Goal: Book appointment/travel/reservation

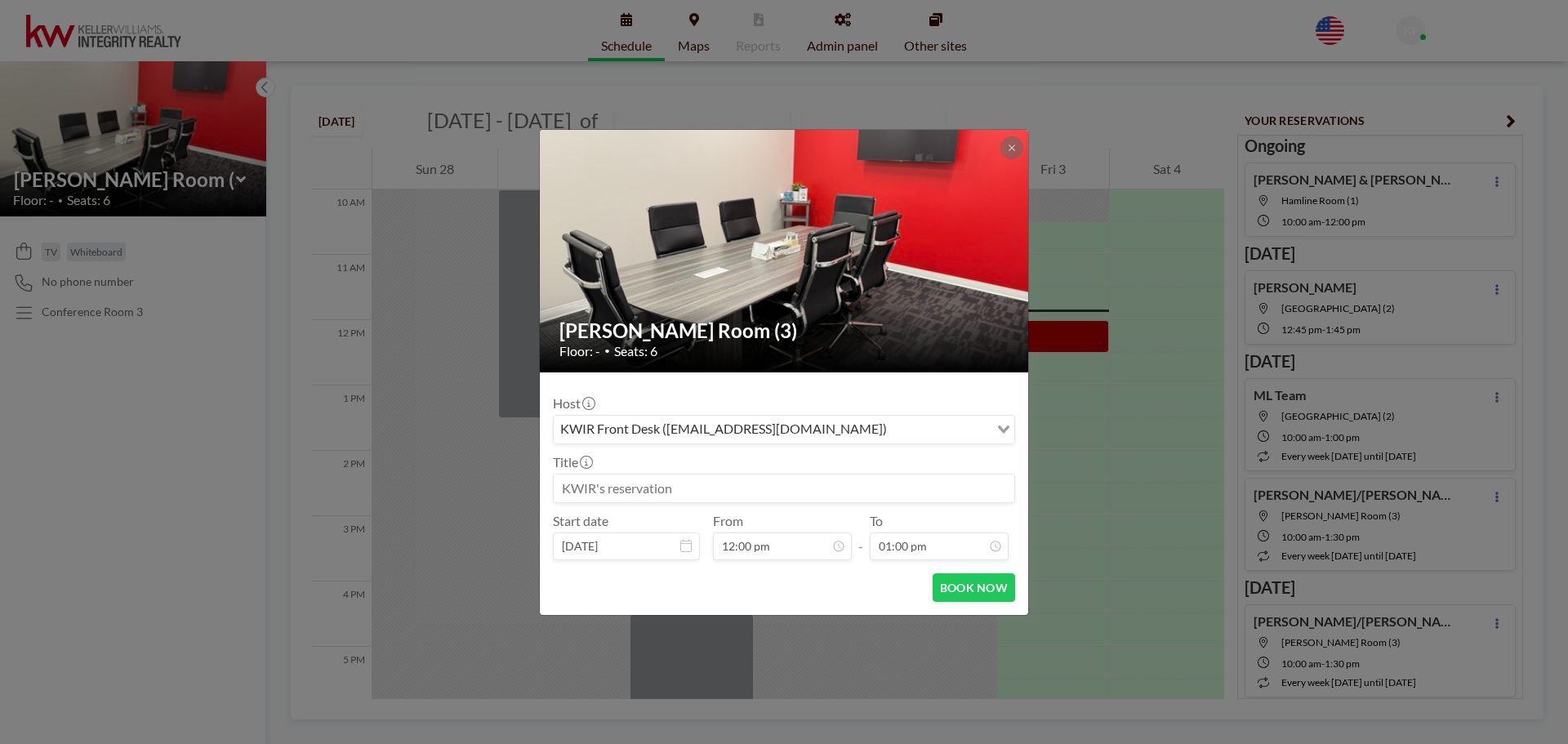
scroll to position [58, 0]
click at [673, 482] on input at bounding box center [784, 488] width 460 height 28
type input "[PERSON_NAME]"
click at [1001, 583] on button "BOOK NOW" at bounding box center [974, 588] width 82 height 29
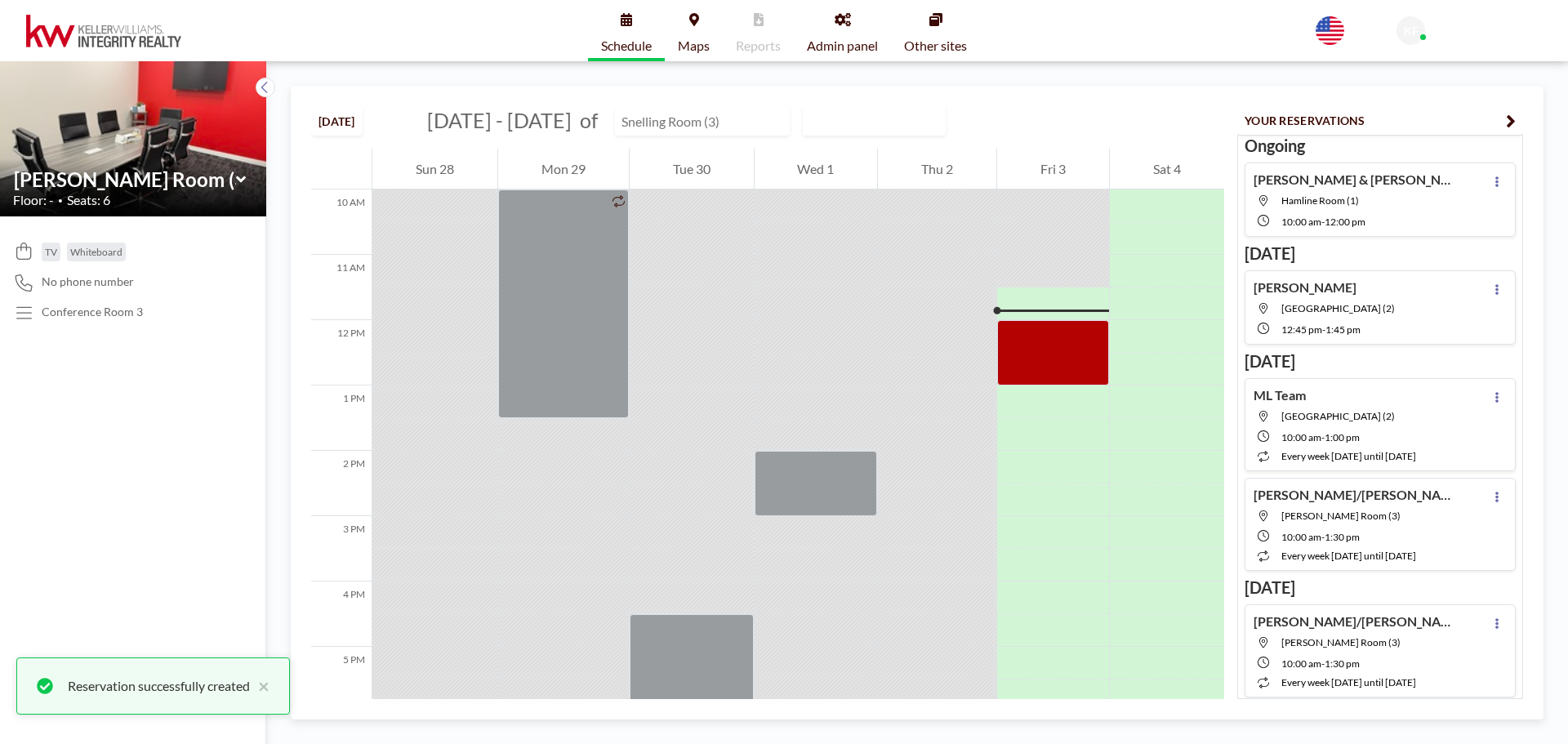
click at [679, 116] on input "text" at bounding box center [694, 122] width 156 height 27
type input "[GEOGRAPHIC_DATA] (2)"
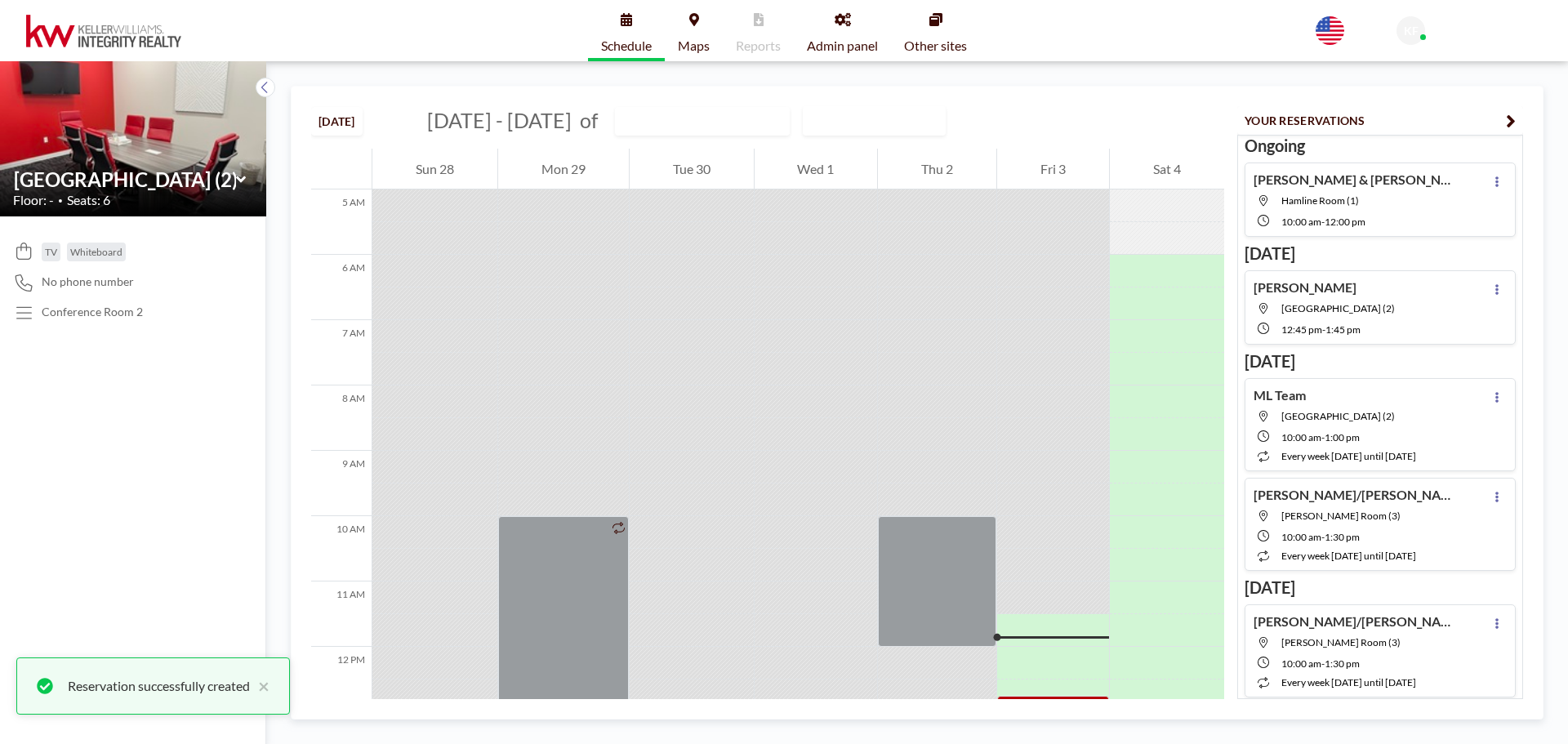
scroll to position [571, 0]
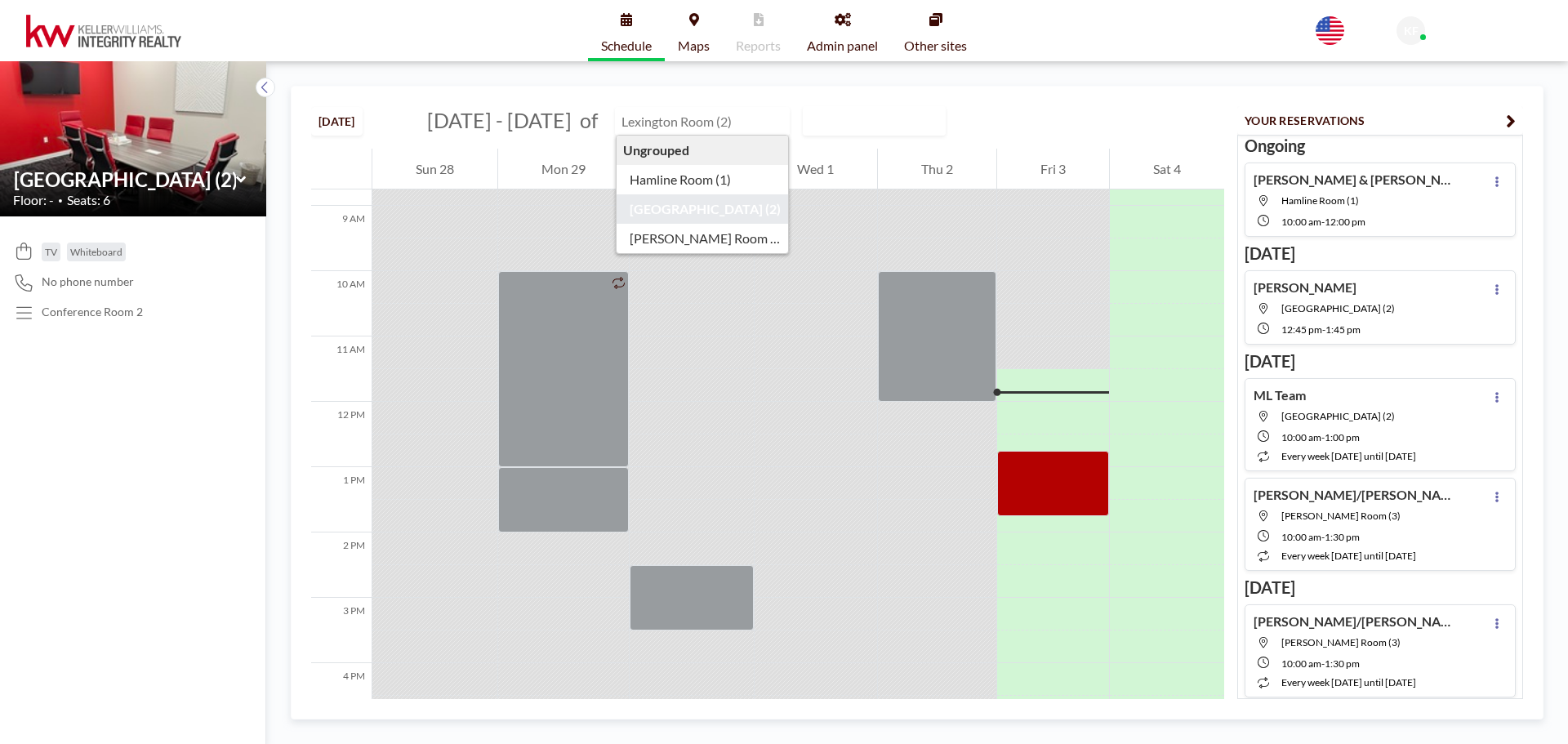
click at [711, 124] on input "text" at bounding box center [694, 122] width 156 height 27
type input "Hamline Room (1)"
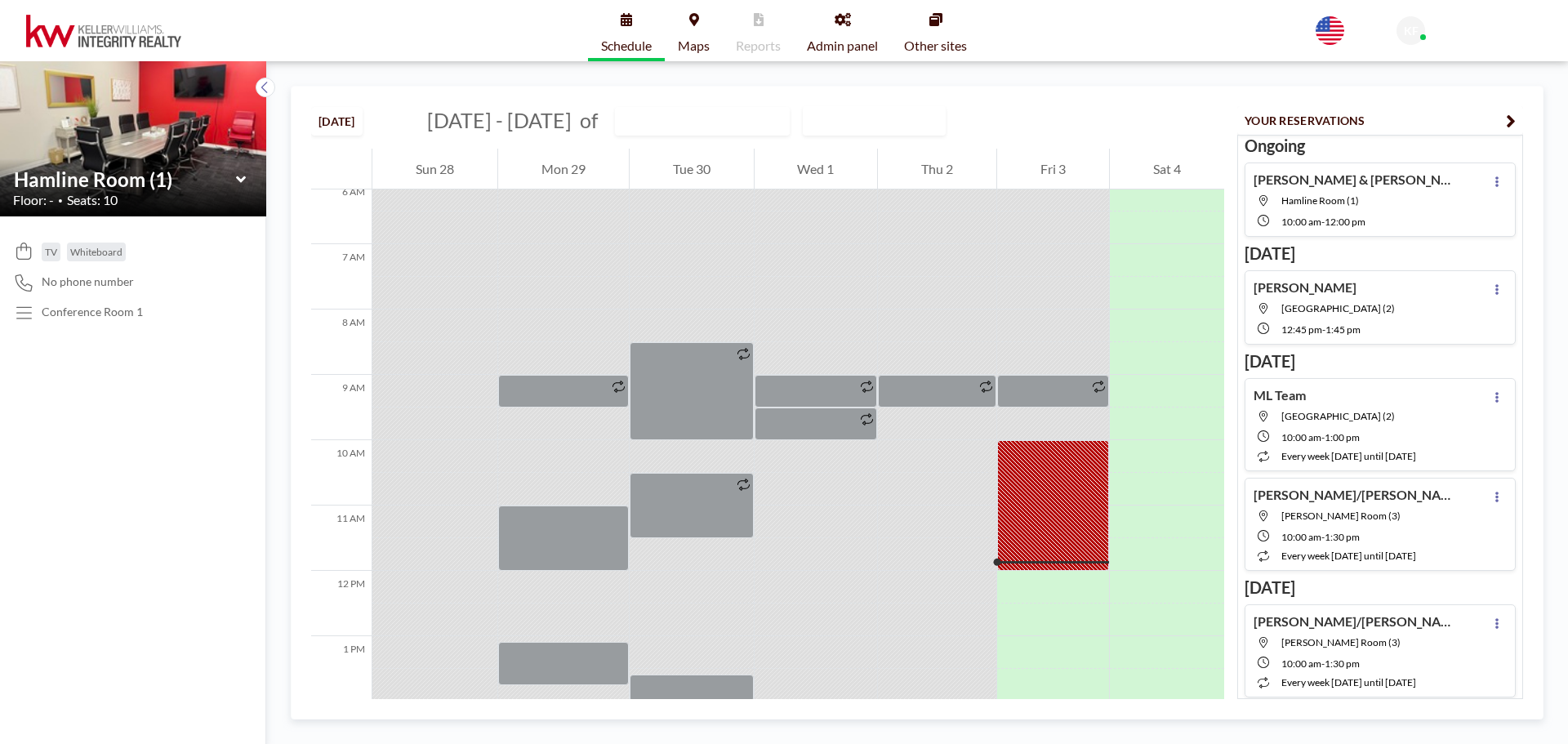
scroll to position [408, 0]
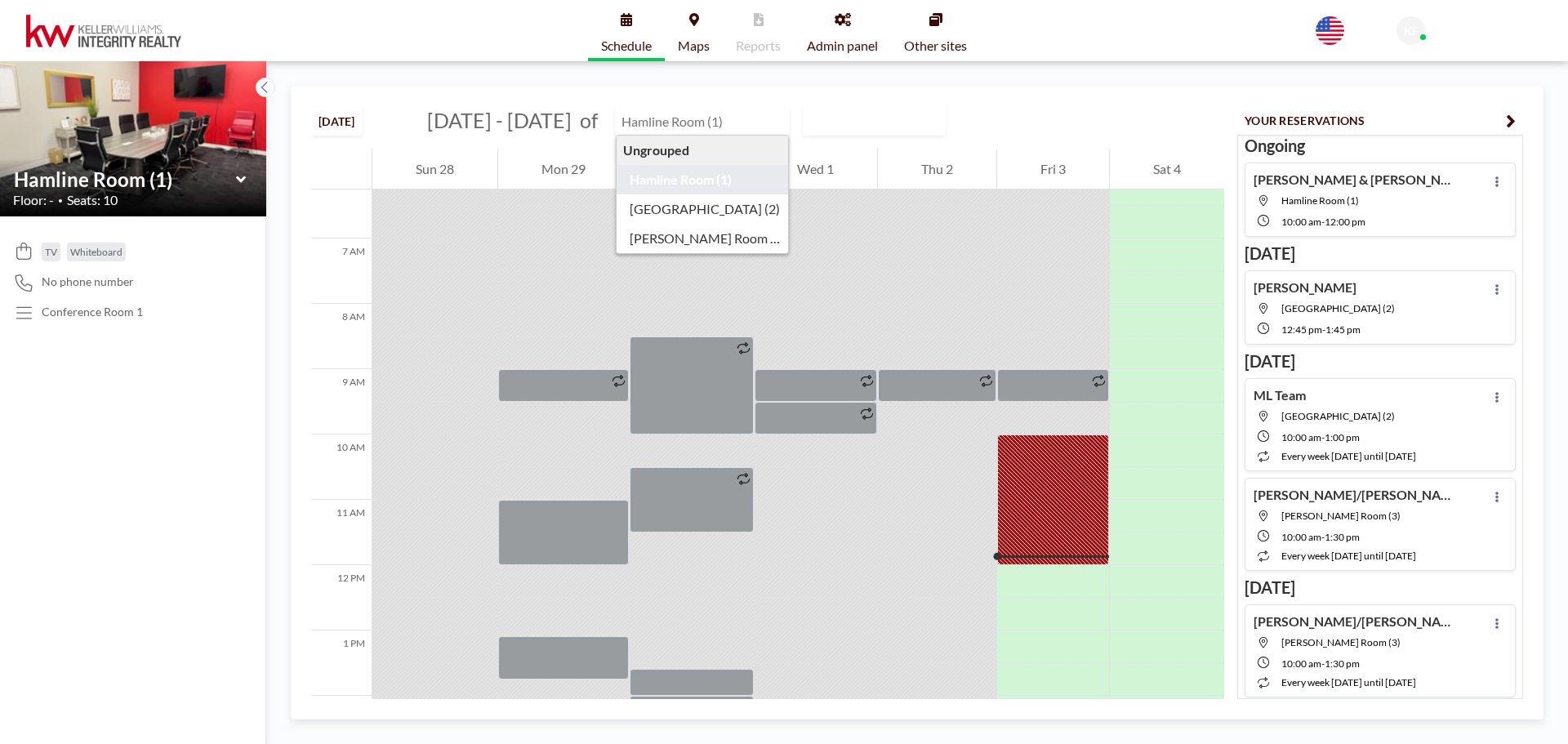
click at [722, 122] on input "text" at bounding box center [694, 122] width 156 height 27
type input "[GEOGRAPHIC_DATA] (2)"
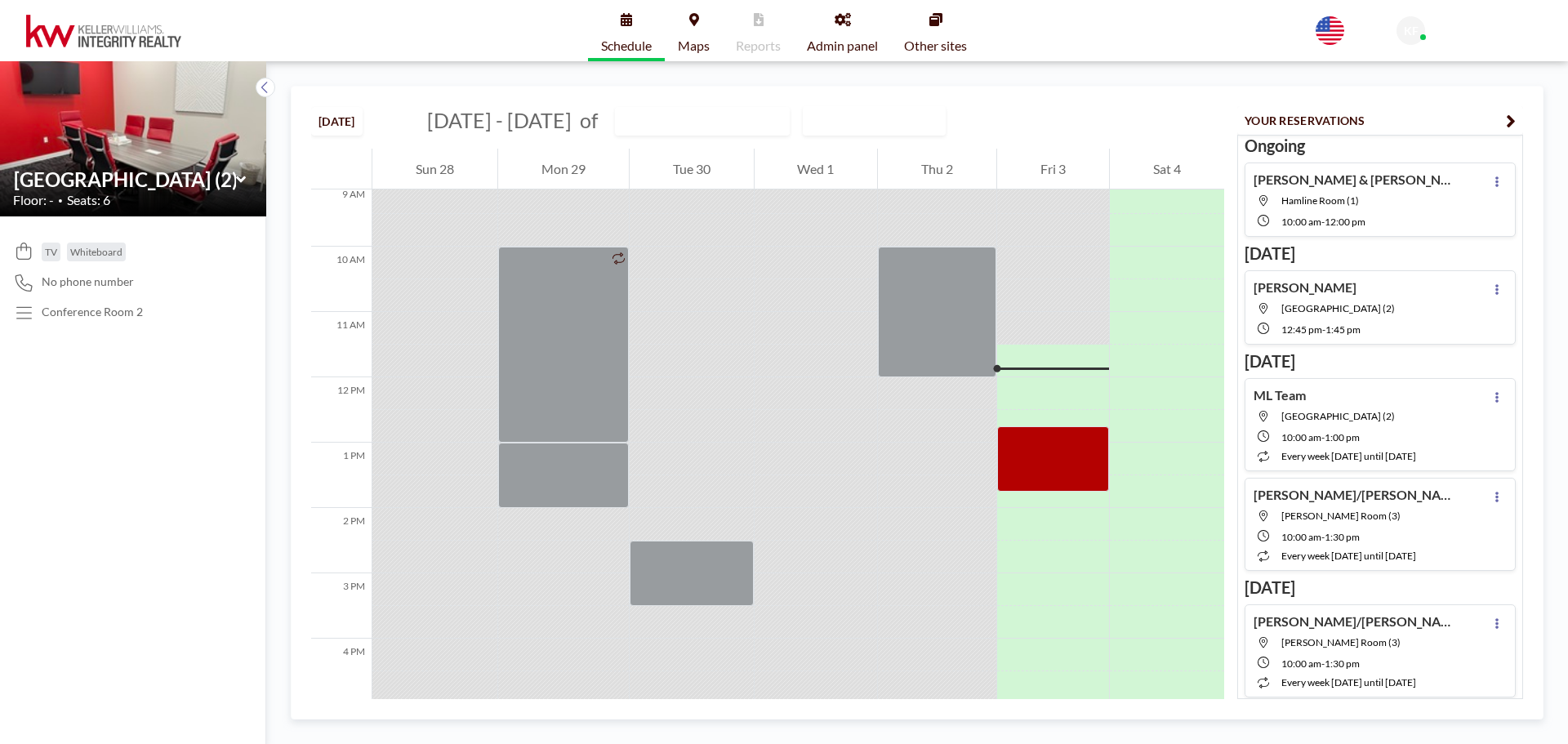
scroll to position [653, 0]
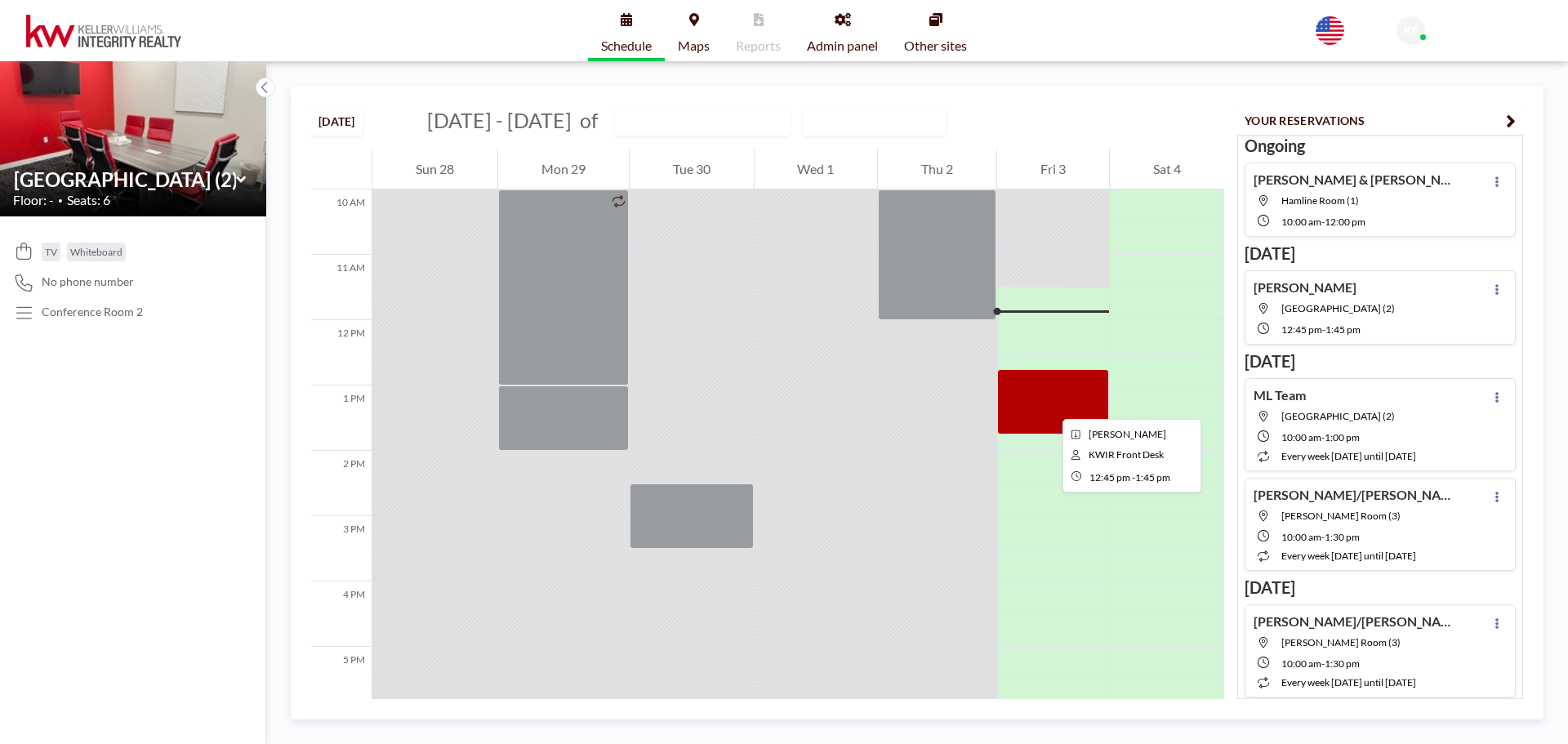
click at [1050, 404] on div at bounding box center [1053, 402] width 112 height 66
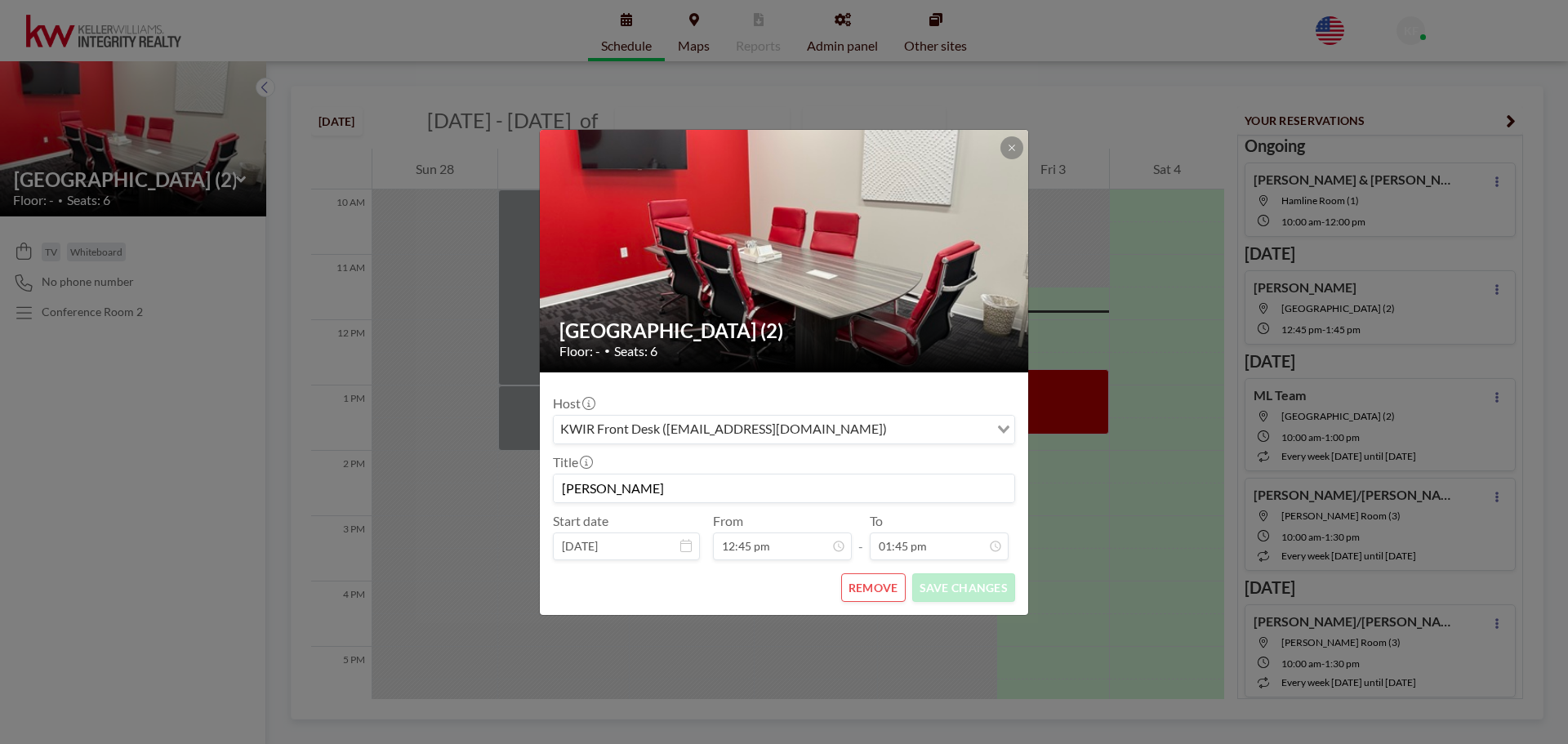
click at [794, 343] on div "Floor: - • Seats: 6" at bounding box center [784, 350] width 451 height 16
click at [871, 581] on button "REMOVE" at bounding box center [873, 588] width 65 height 29
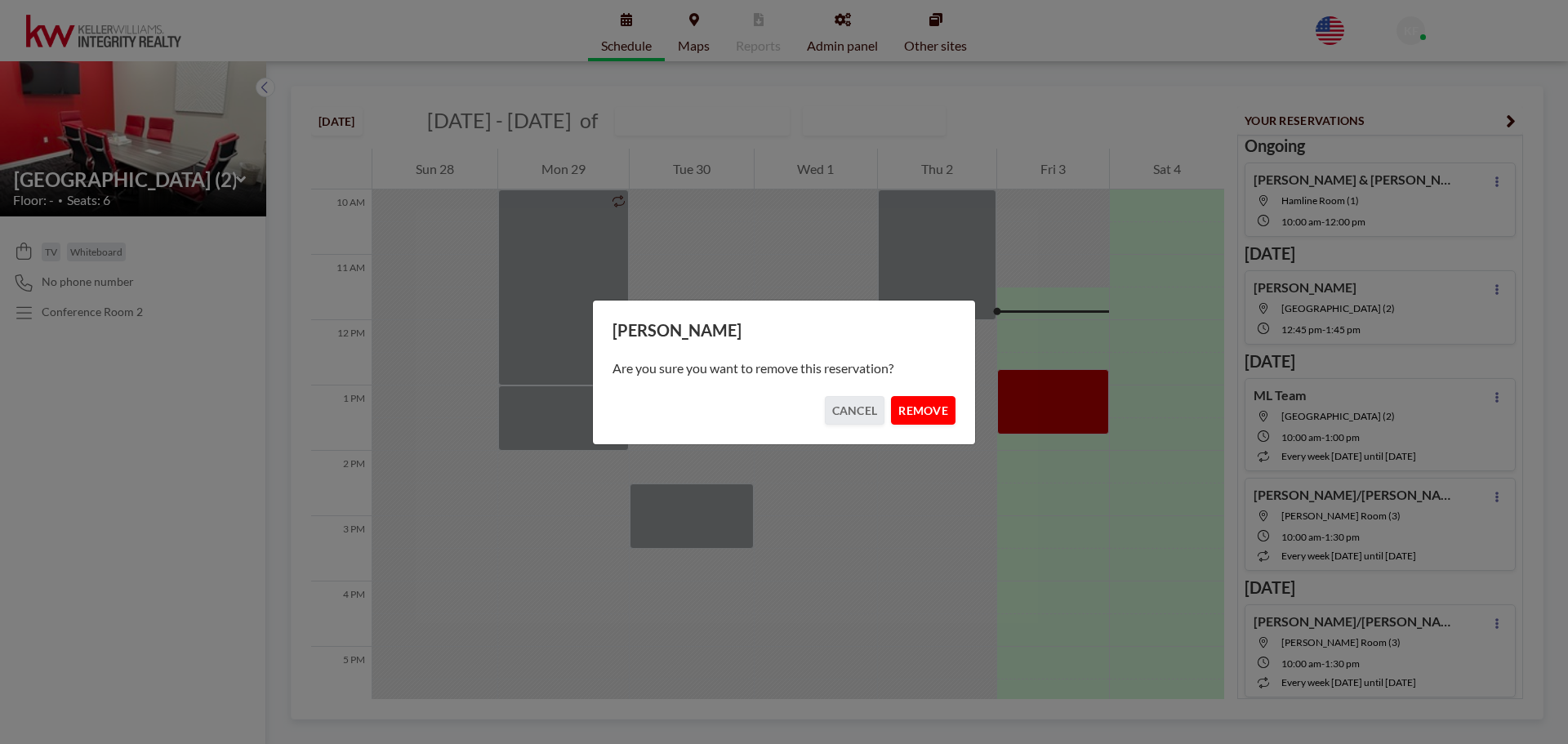
click at [928, 411] on button "REMOVE" at bounding box center [922, 410] width 65 height 29
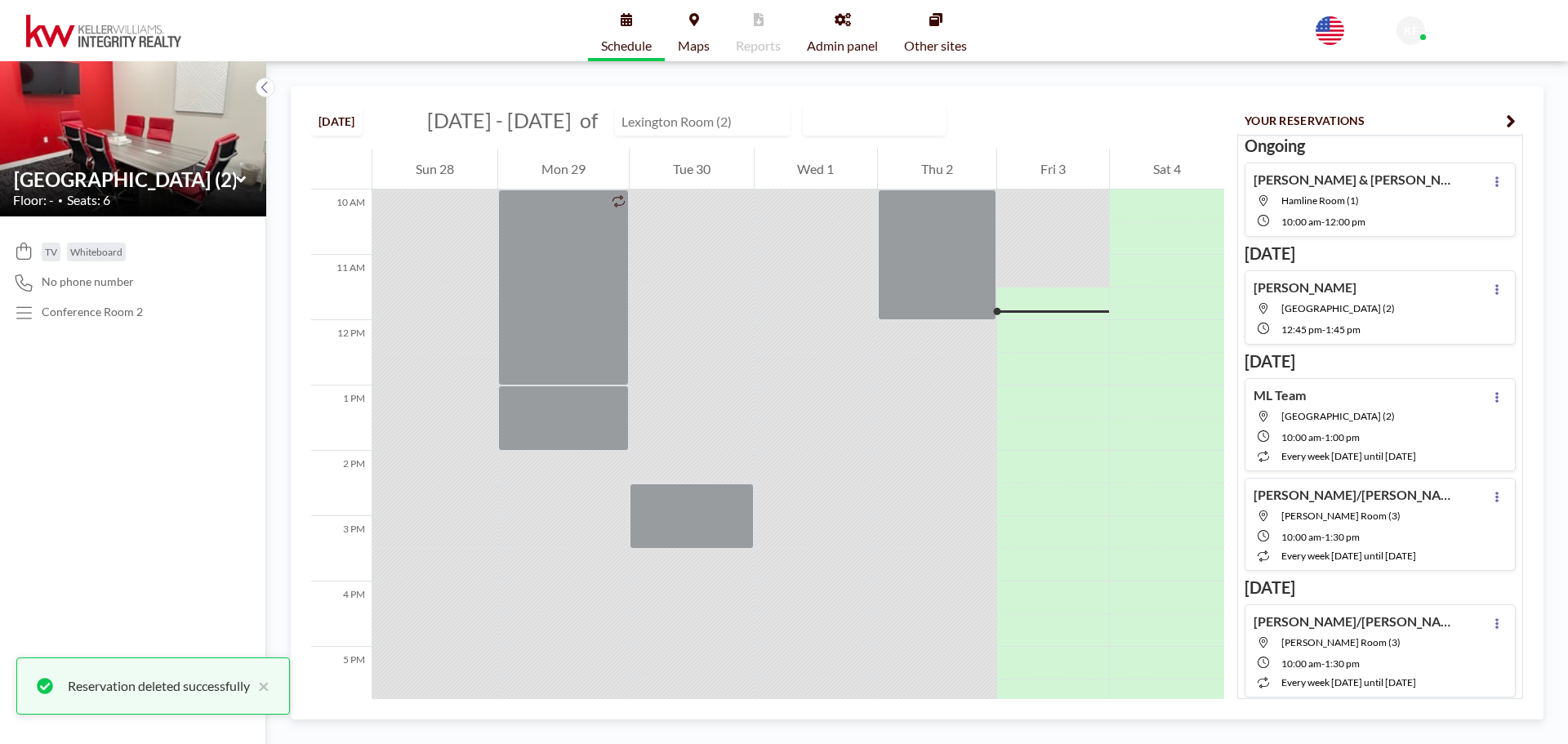
click at [714, 122] on input "text" at bounding box center [694, 122] width 156 height 27
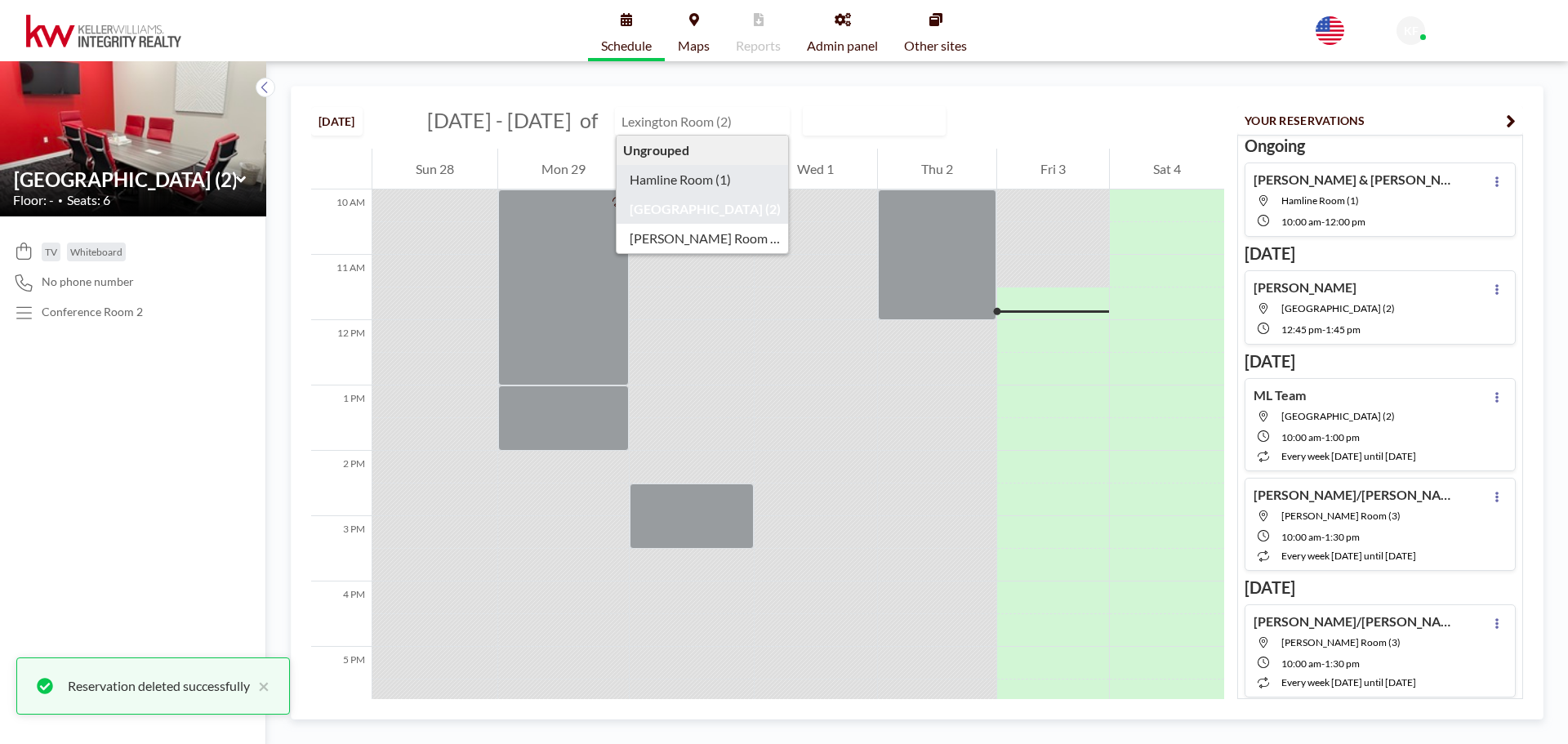
type input "Hamline Room (1)"
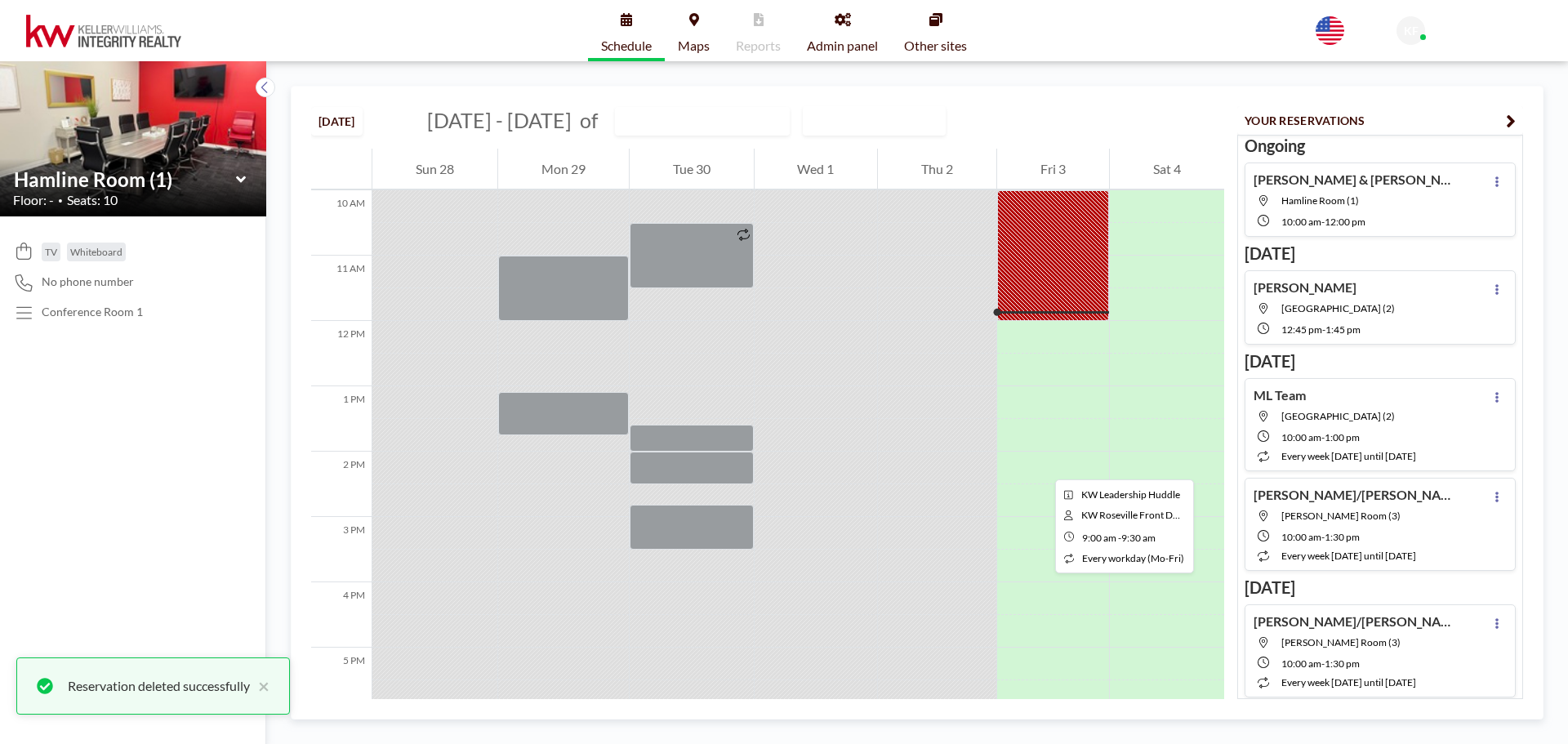
scroll to position [653, 0]
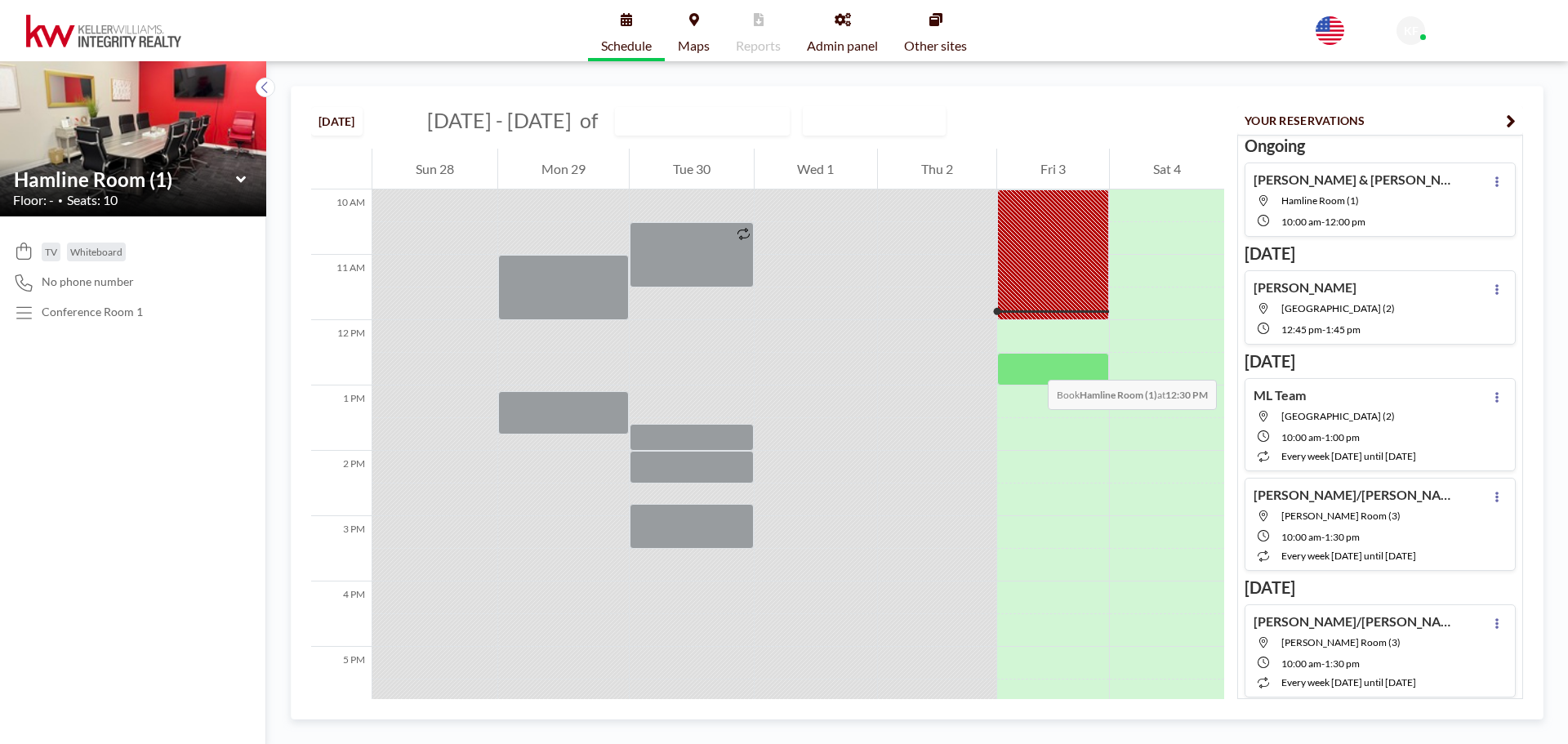
click at [1032, 364] on div at bounding box center [1053, 370] width 112 height 33
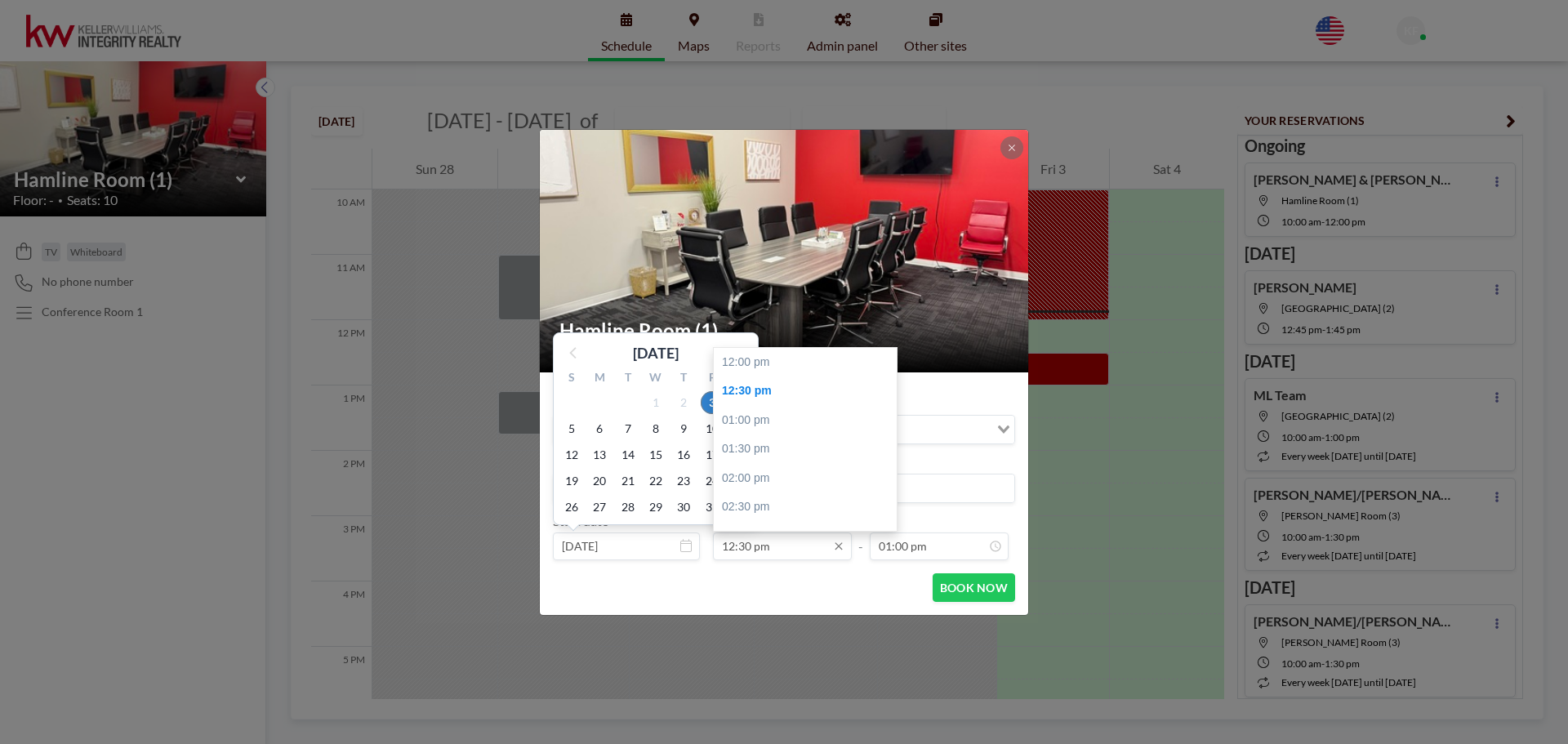
scroll to position [29, 0]
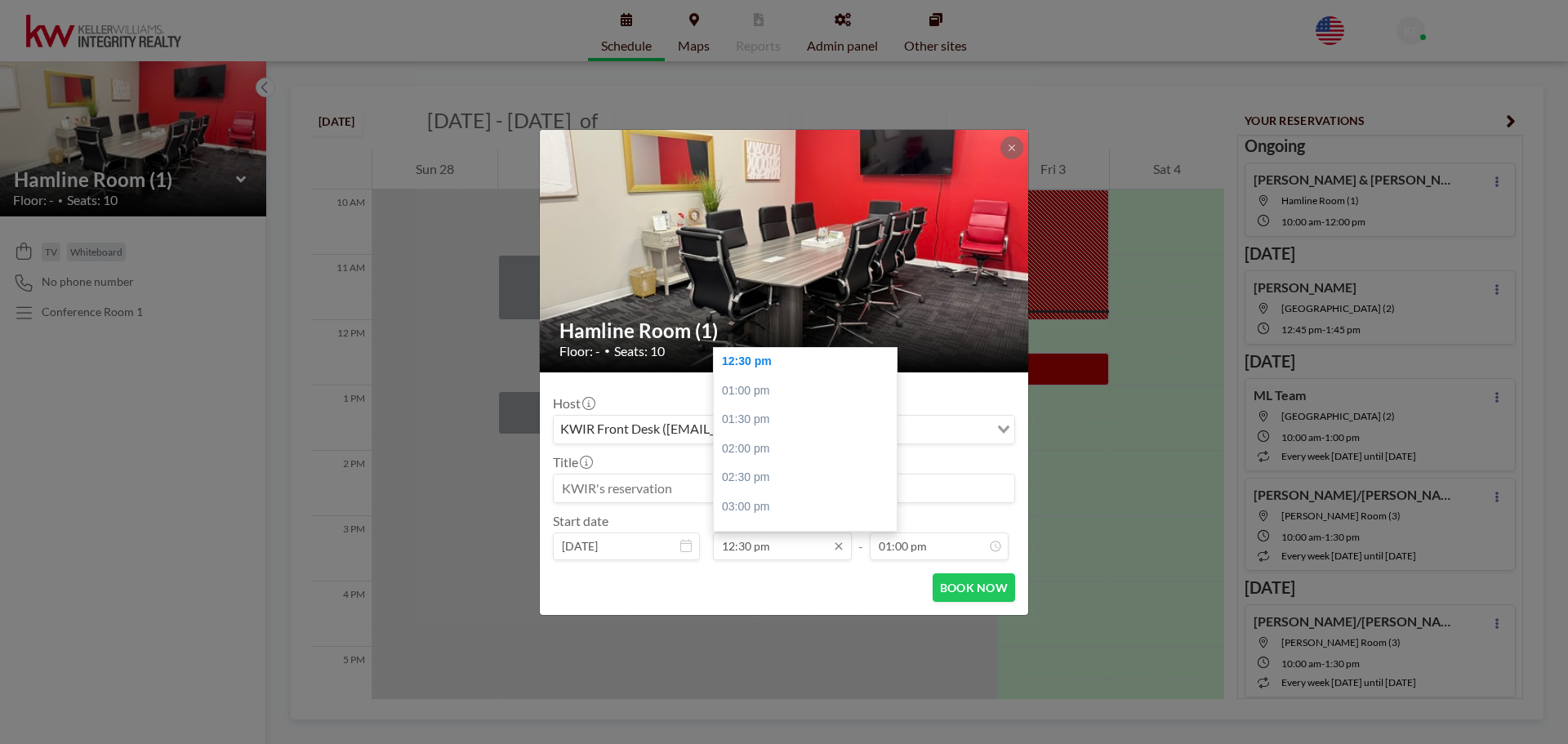
click at [739, 550] on input "12:30 pm" at bounding box center [783, 546] width 139 height 28
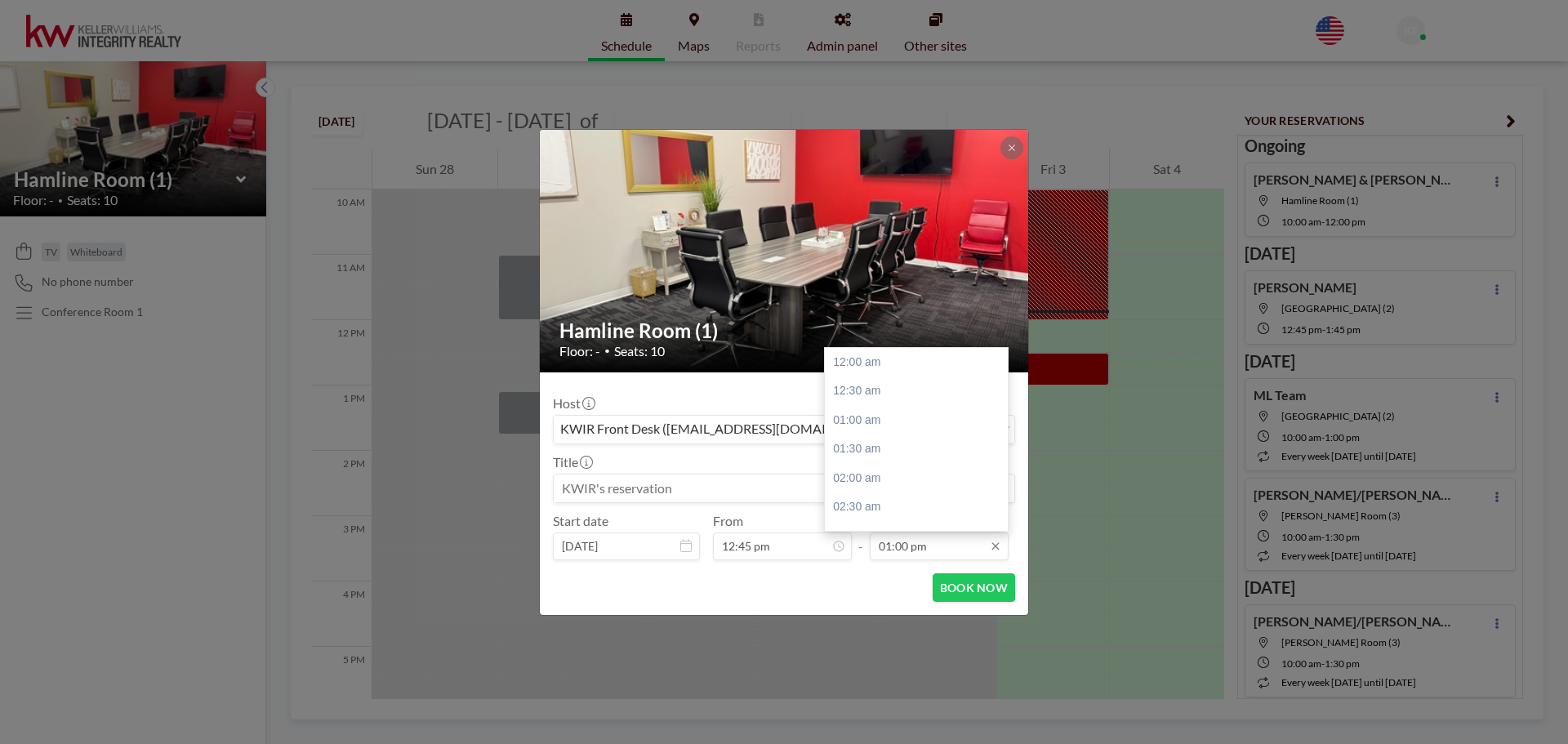
scroll to position [756, 0]
type input "12:45 pm"
click at [920, 543] on input "01:00 pm" at bounding box center [939, 546] width 139 height 28
click at [895, 423] on div "02:00 pm" at bounding box center [921, 421] width 191 height 29
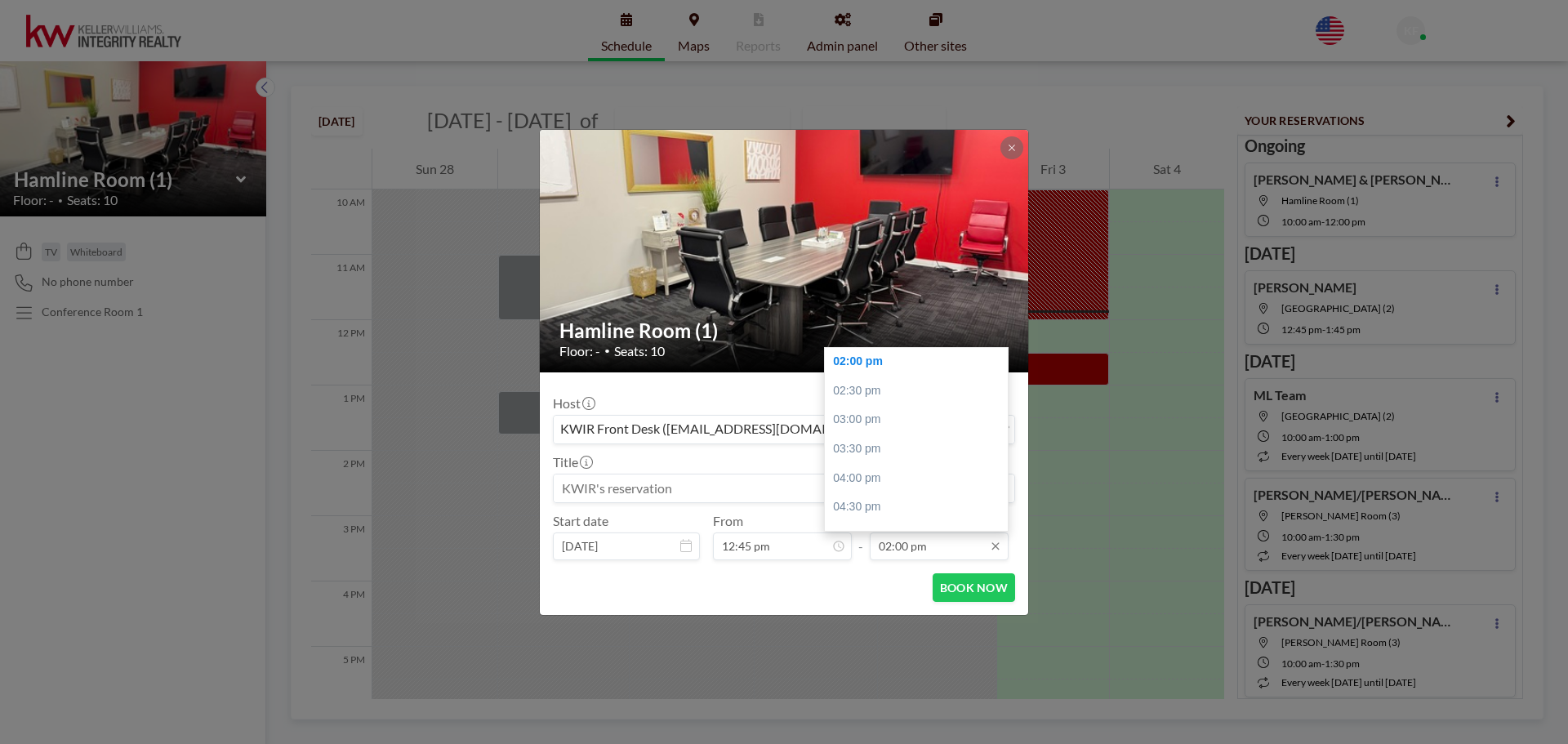
drag, startPoint x: 906, startPoint y: 546, endPoint x: 886, endPoint y: 546, distance: 20.0
click at [886, 545] on input "02:00 pm" at bounding box center [939, 546] width 139 height 28
click at [891, 548] on input "0145 pm" at bounding box center [939, 546] width 139 height 28
click at [894, 550] on input "01 :45 pm" at bounding box center [939, 546] width 139 height 28
type input "01:45 pm"
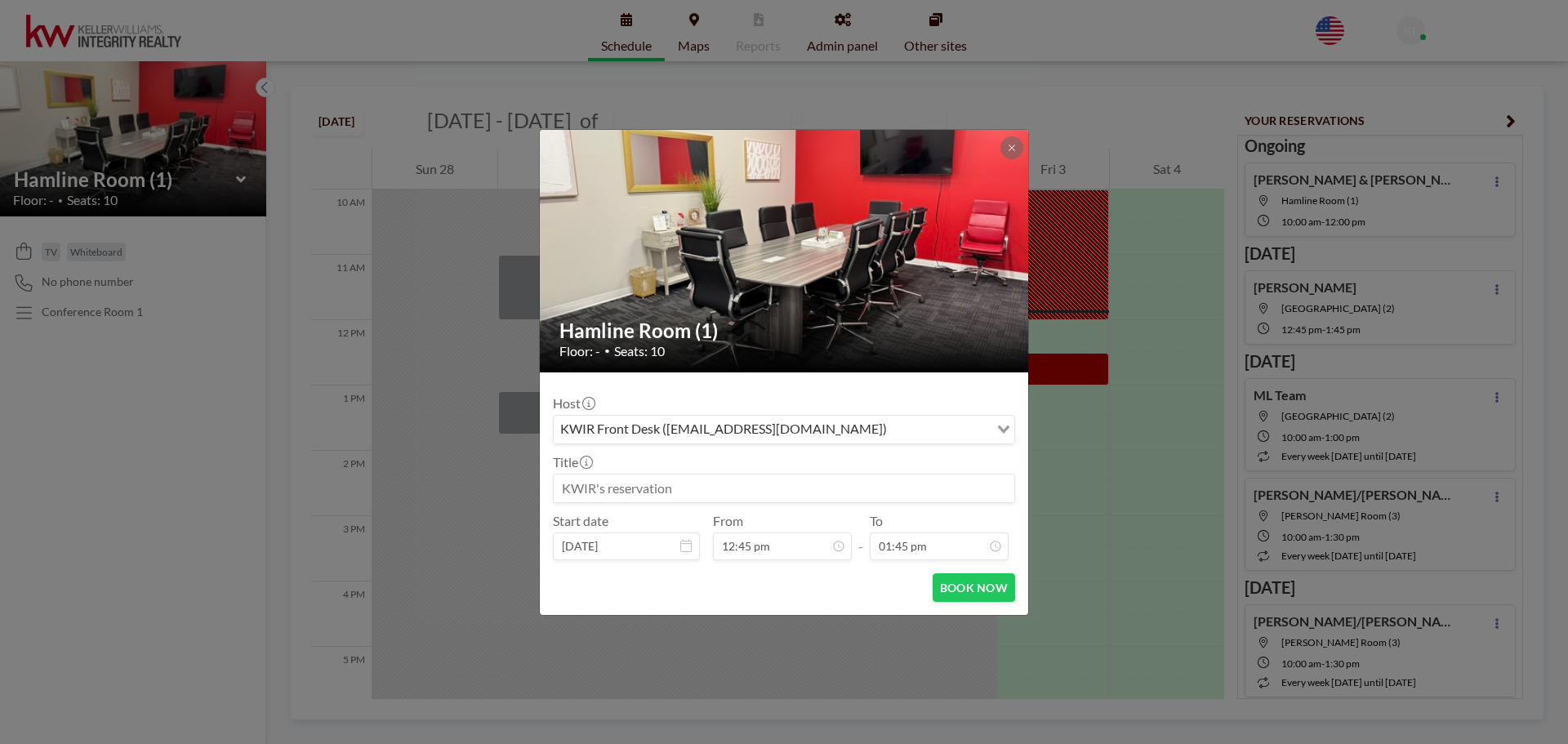
click at [838, 494] on input at bounding box center [784, 488] width 460 height 28
type input "[PERSON_NAME]"
click at [966, 590] on button "BOOK NOW" at bounding box center [974, 588] width 82 height 29
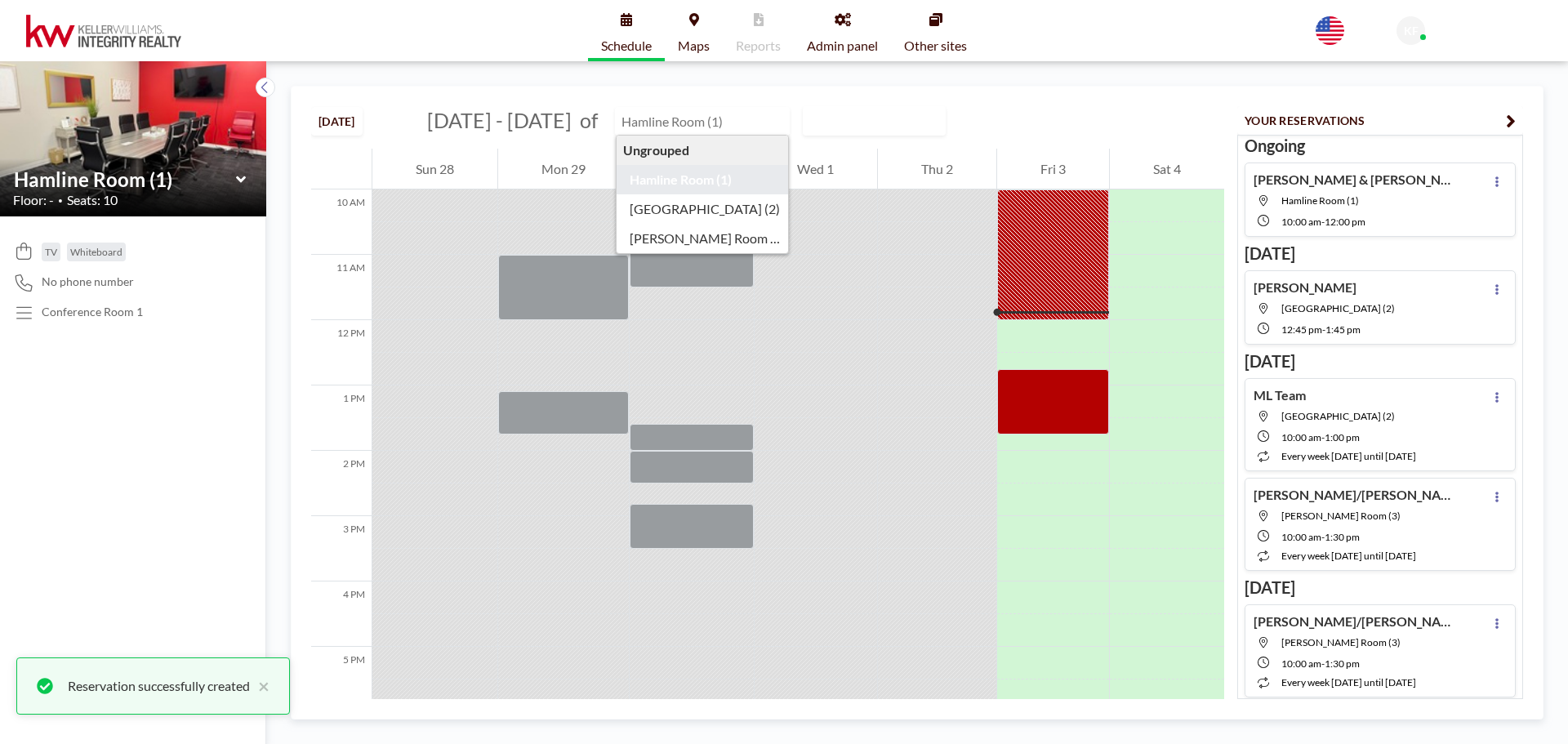
click at [639, 124] on input "text" at bounding box center [694, 122] width 156 height 27
type input "[GEOGRAPHIC_DATA] (2)"
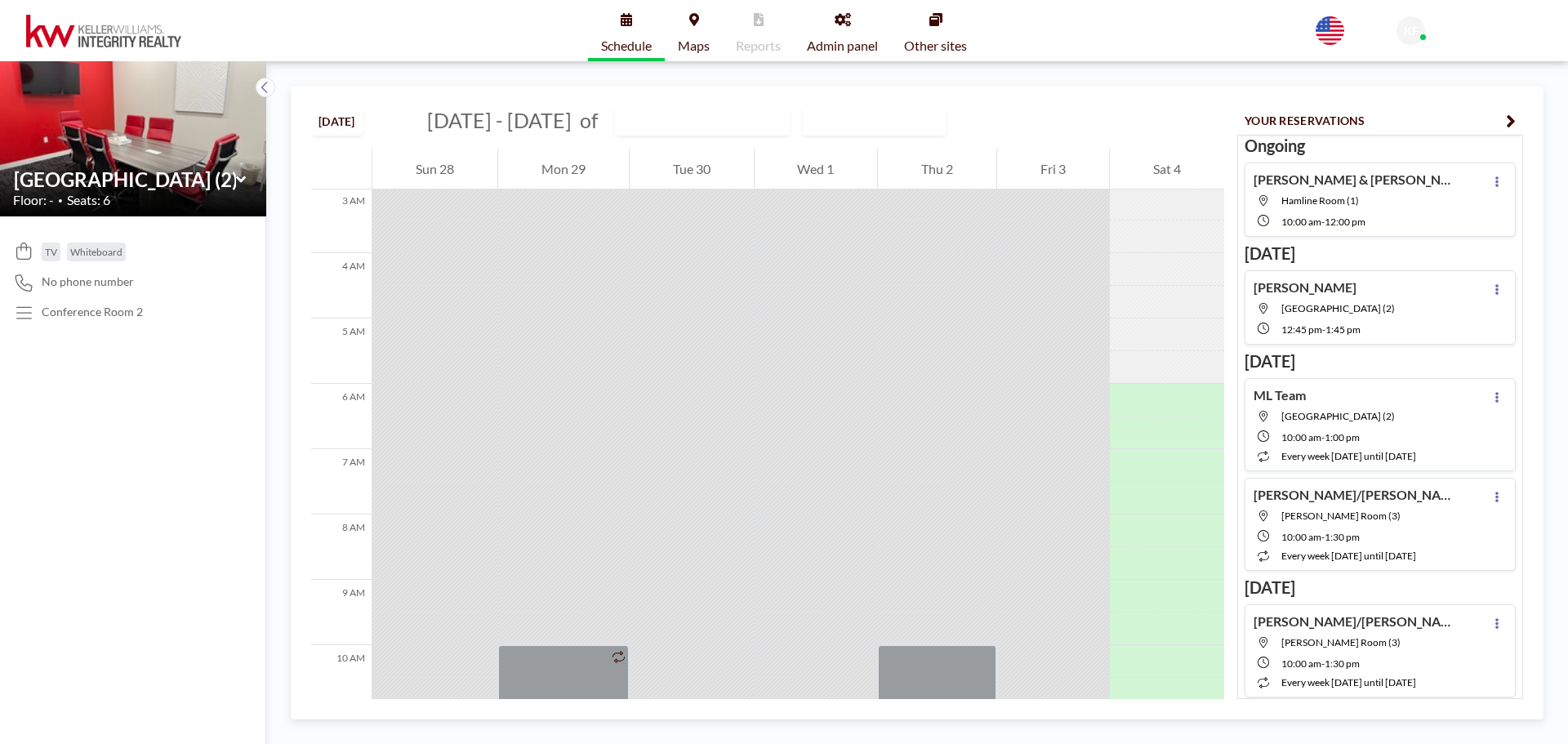
scroll to position [490, 0]
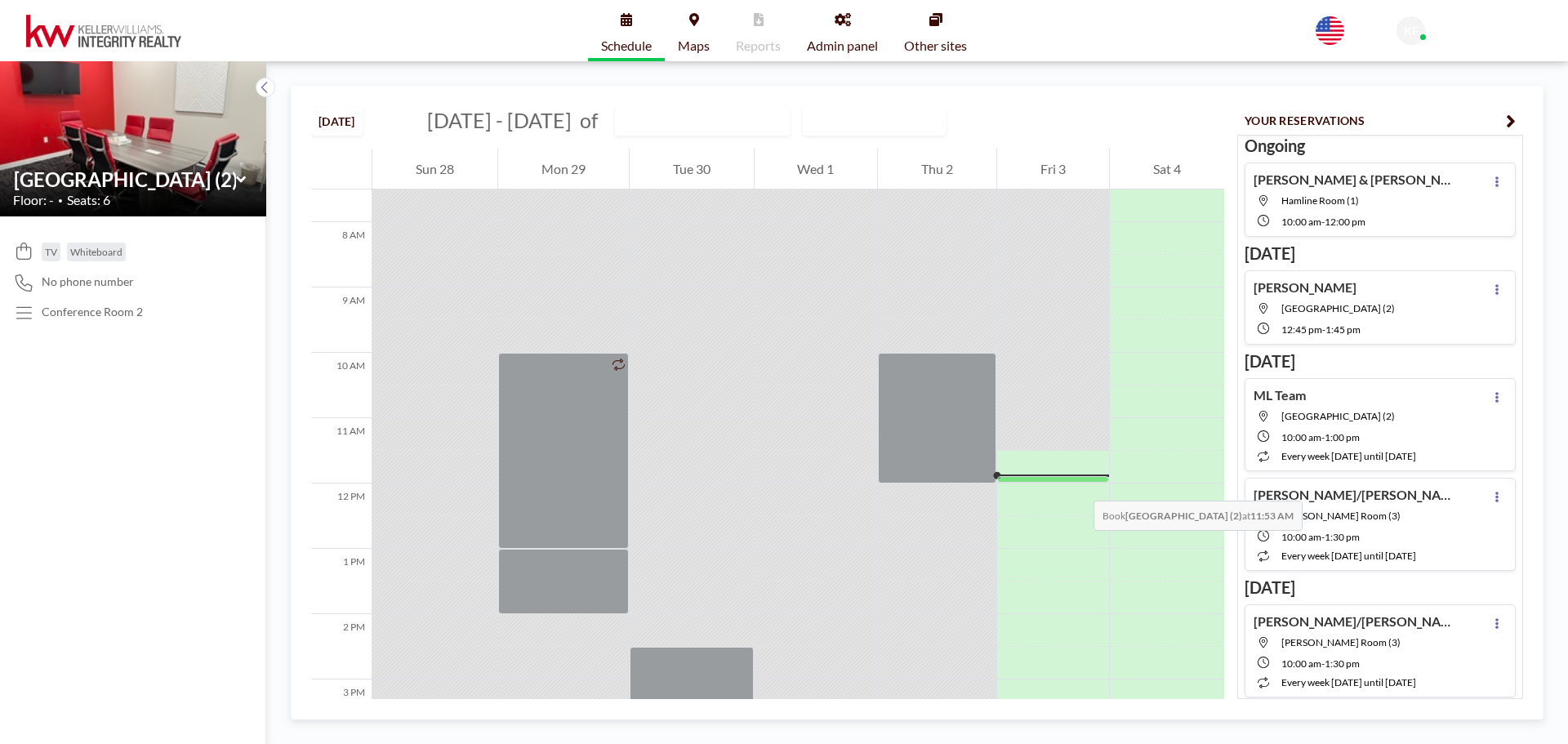
click at [1077, 484] on div at bounding box center [1053, 500] width 112 height 33
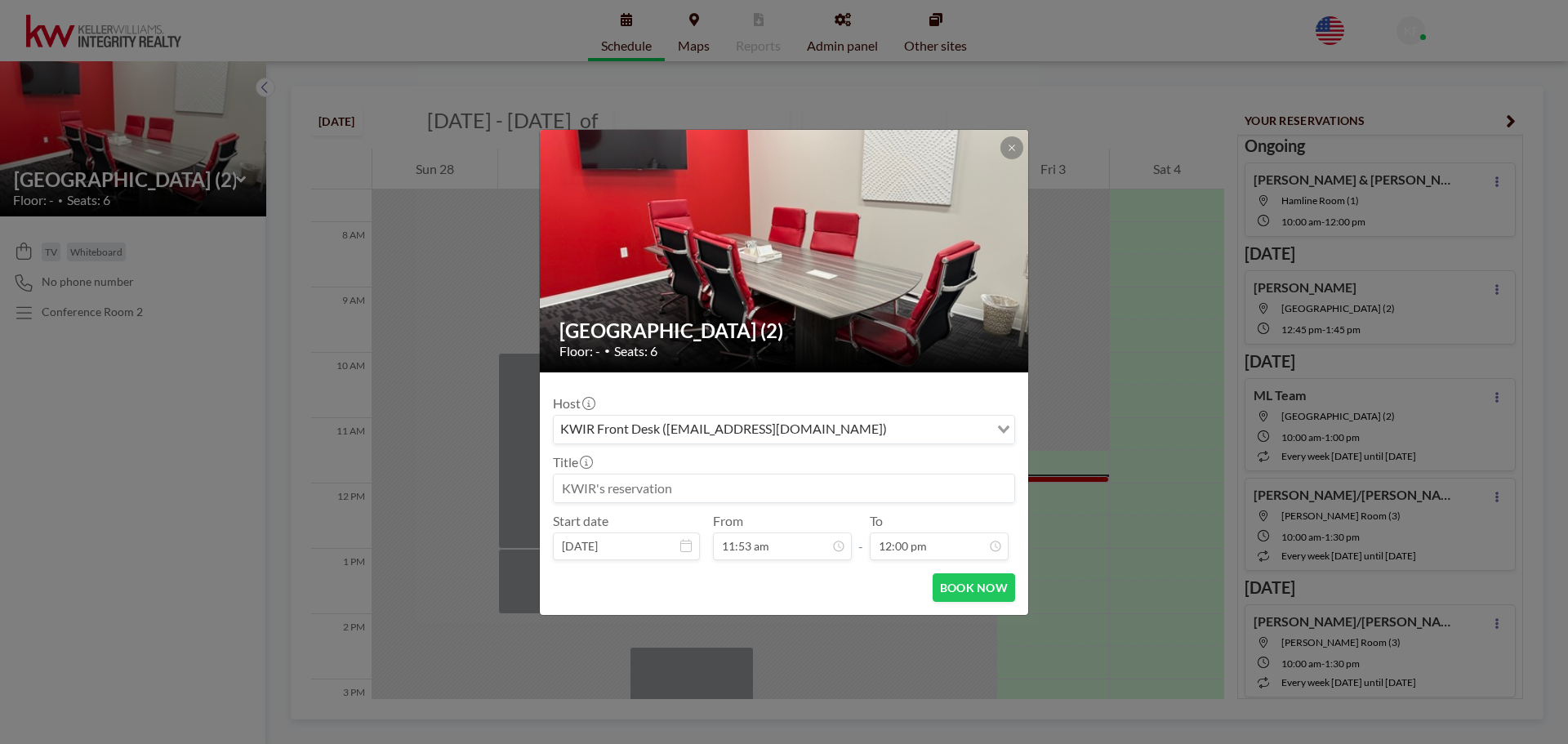
click at [758, 497] on input at bounding box center [784, 488] width 460 height 28
type input "[PERSON_NAME]"
click at [907, 542] on input "12:00 pm" at bounding box center [939, 546] width 139 height 28
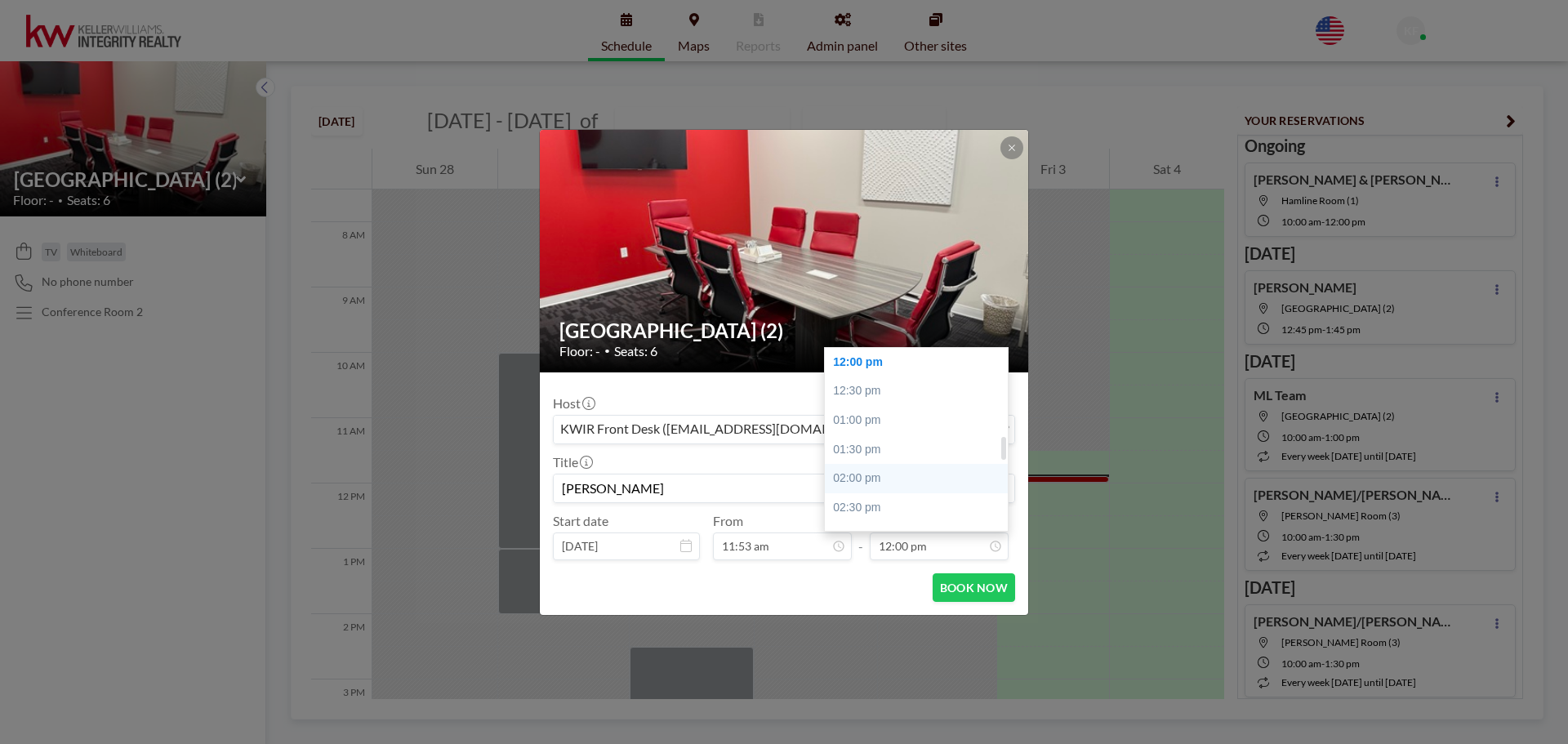
click at [917, 473] on div "02:00 pm" at bounding box center [921, 479] width 191 height 29
type input "02:00 pm"
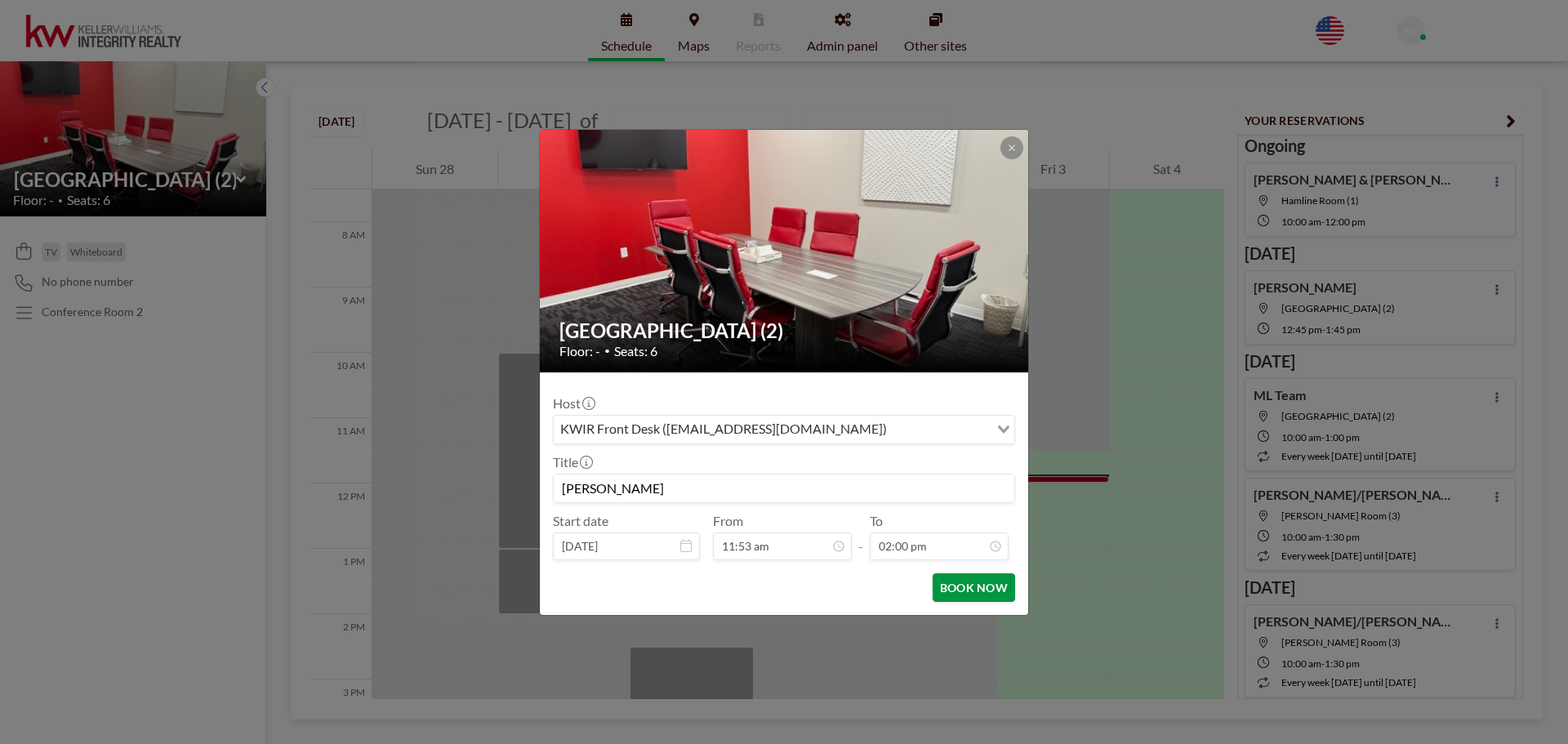
scroll to position [814, 0]
click at [967, 583] on button "BOOK NOW" at bounding box center [974, 588] width 82 height 29
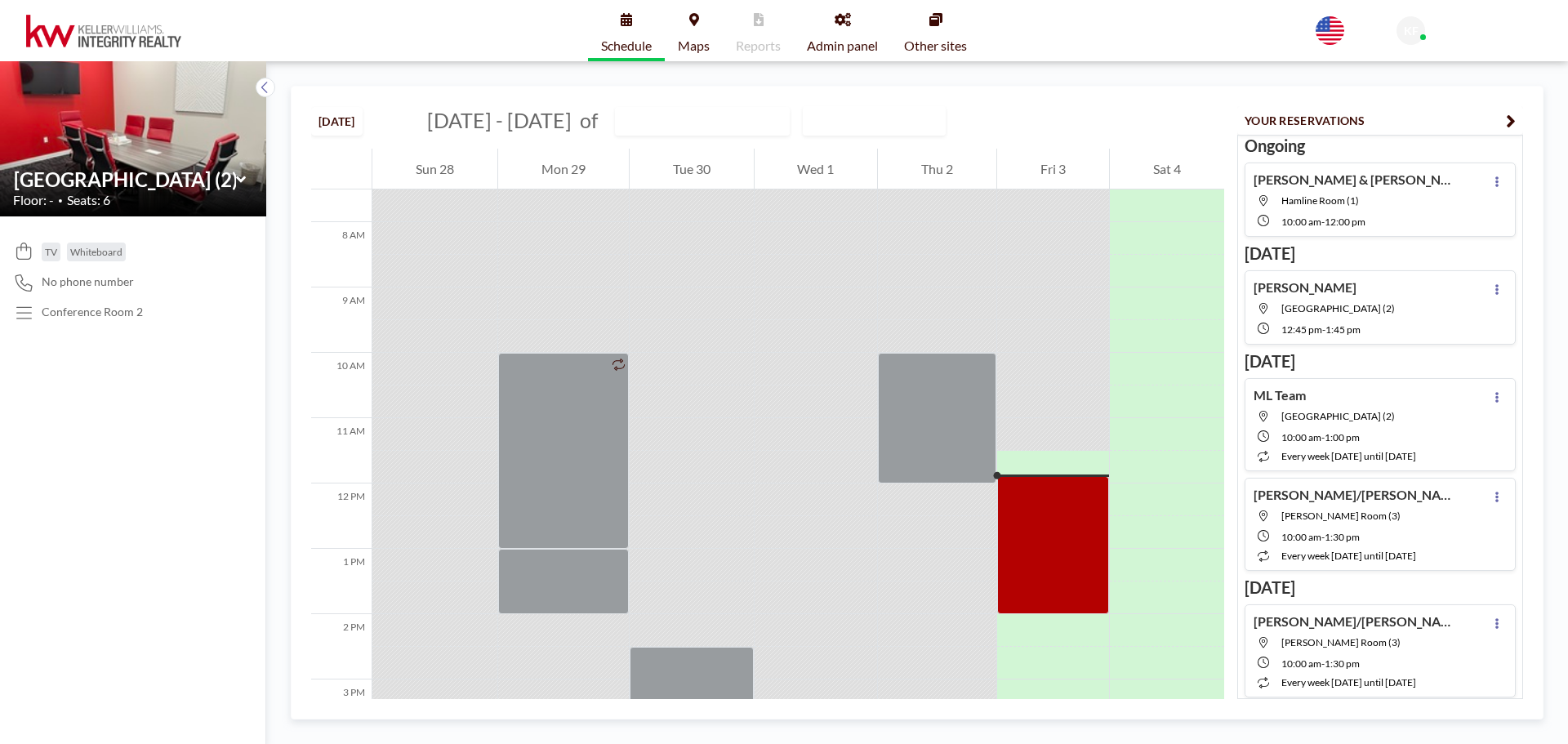
click at [1389, 325] on div "[PERSON_NAME] Lexington Room (2) 12:45 PM - 1:45 PM" at bounding box center [1380, 307] width 271 height 74
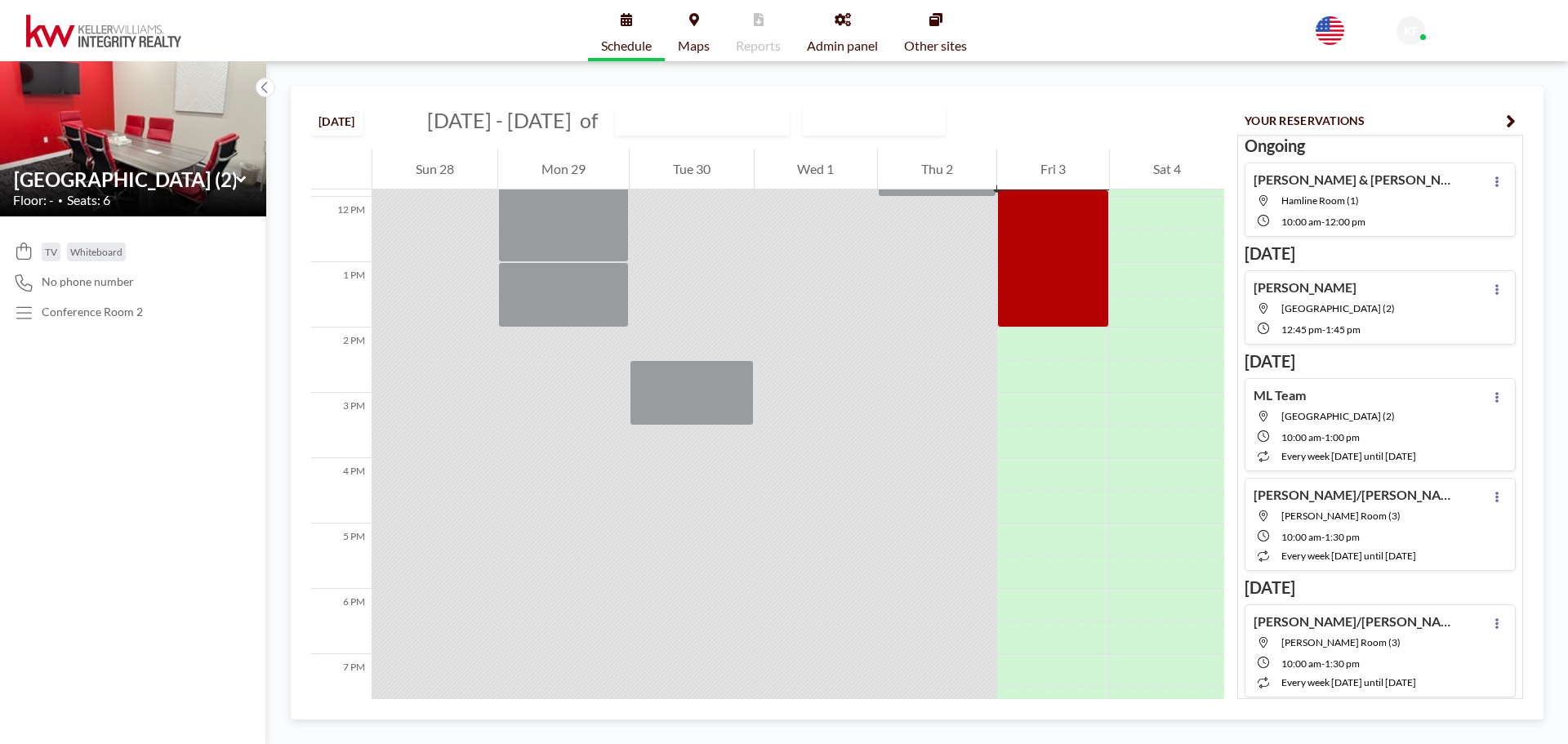
scroll to position [784, 0]
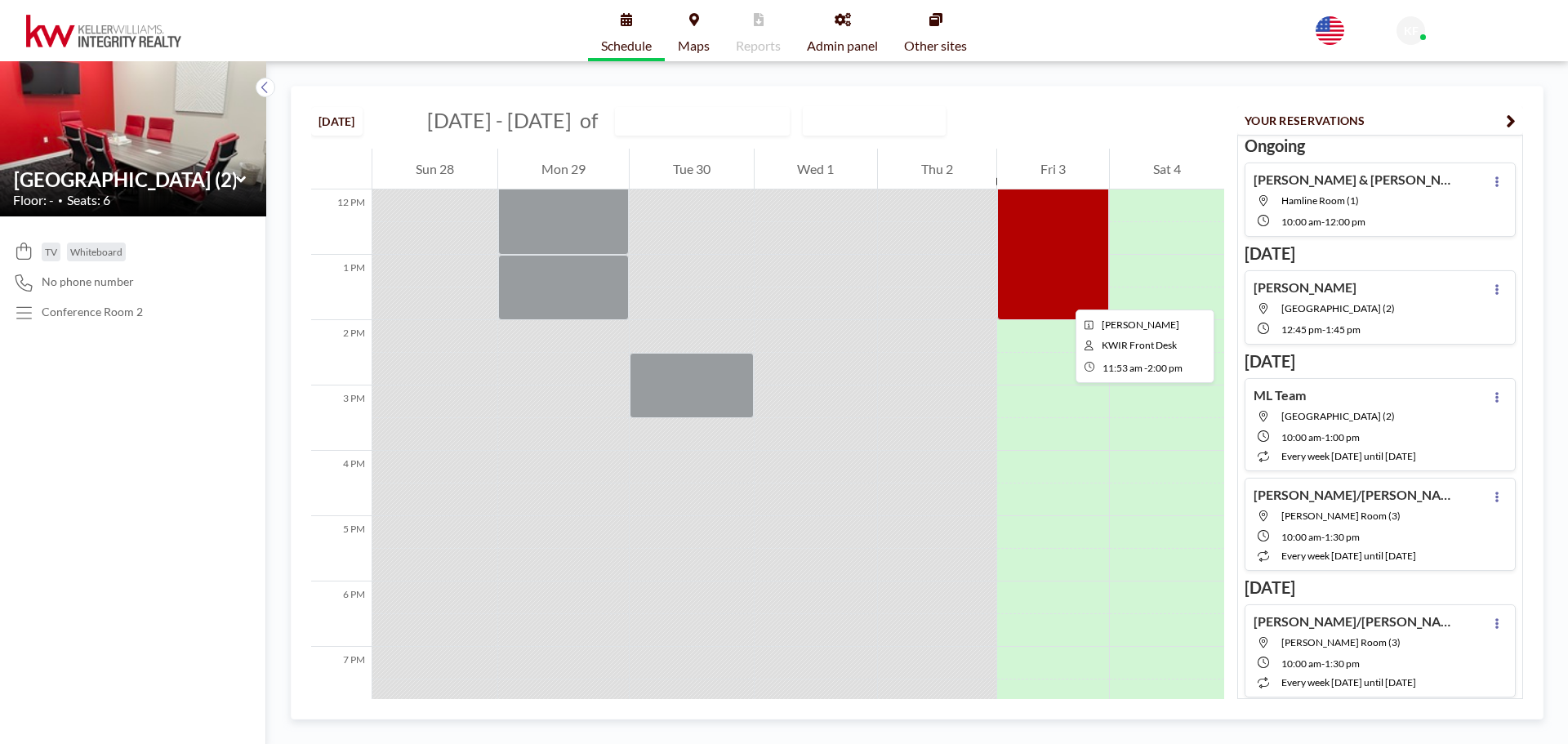
click at [1063, 295] on div at bounding box center [1053, 251] width 112 height 138
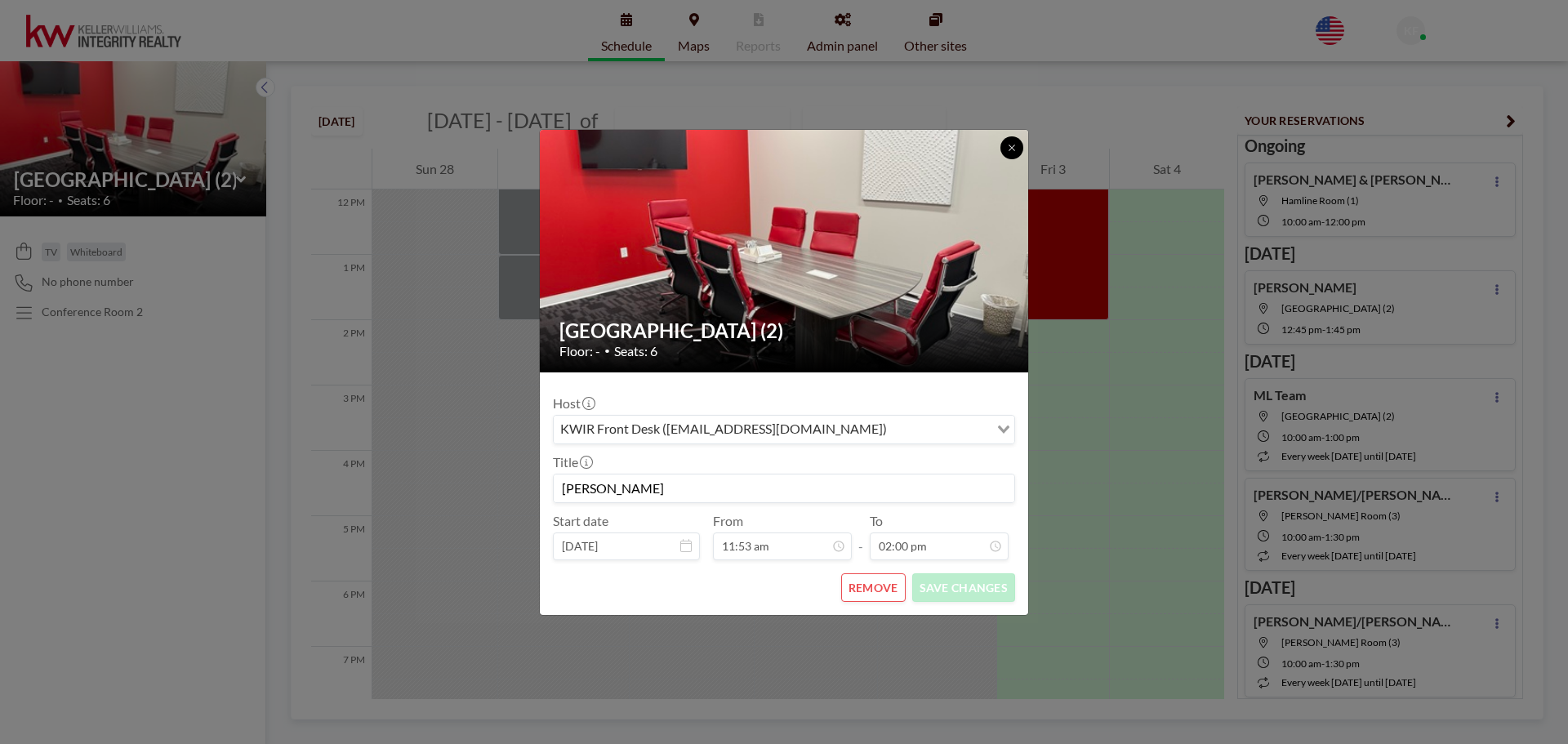
click at [1006, 146] on button at bounding box center [1012, 148] width 23 height 23
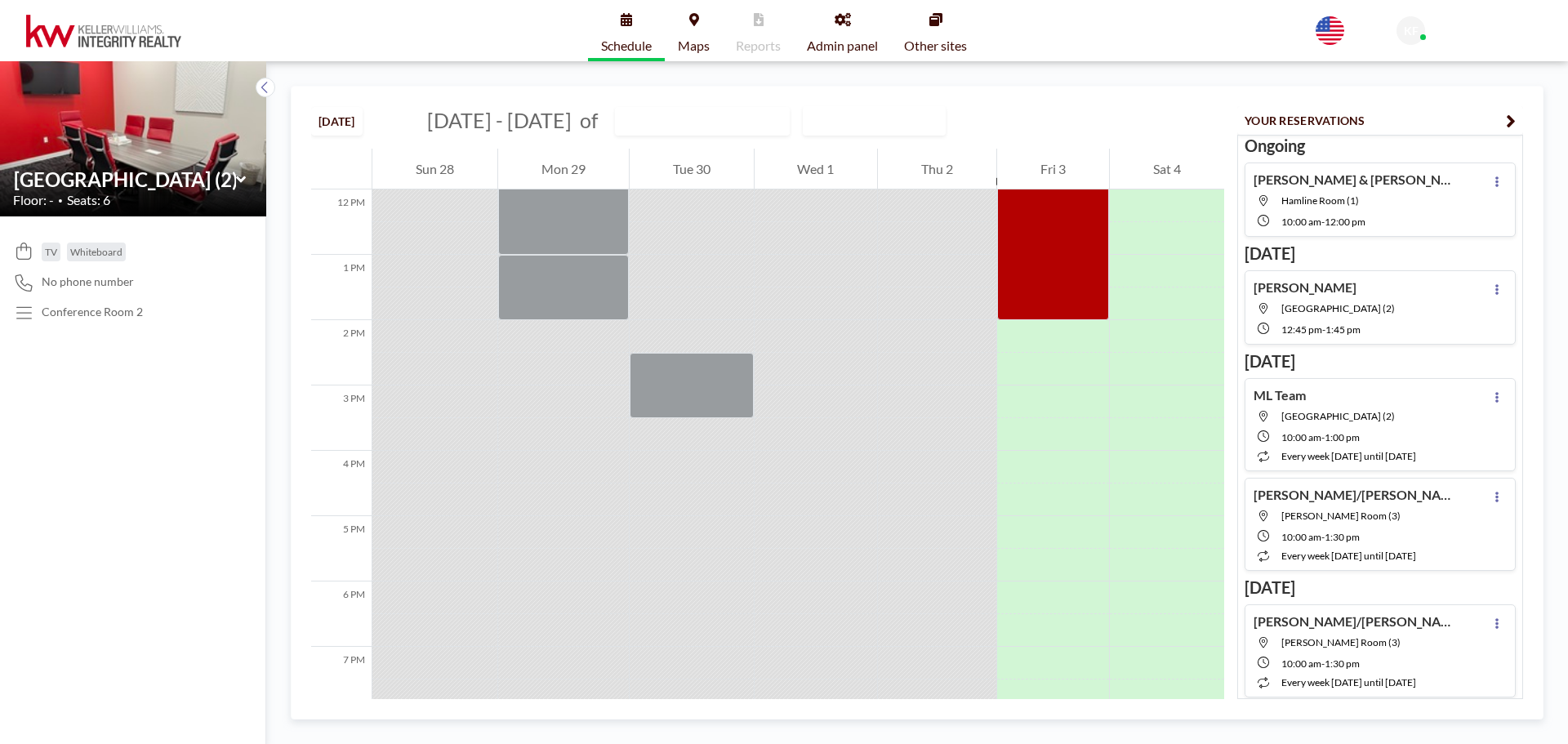
click at [1507, 118] on icon "button" at bounding box center [1511, 121] width 10 height 19
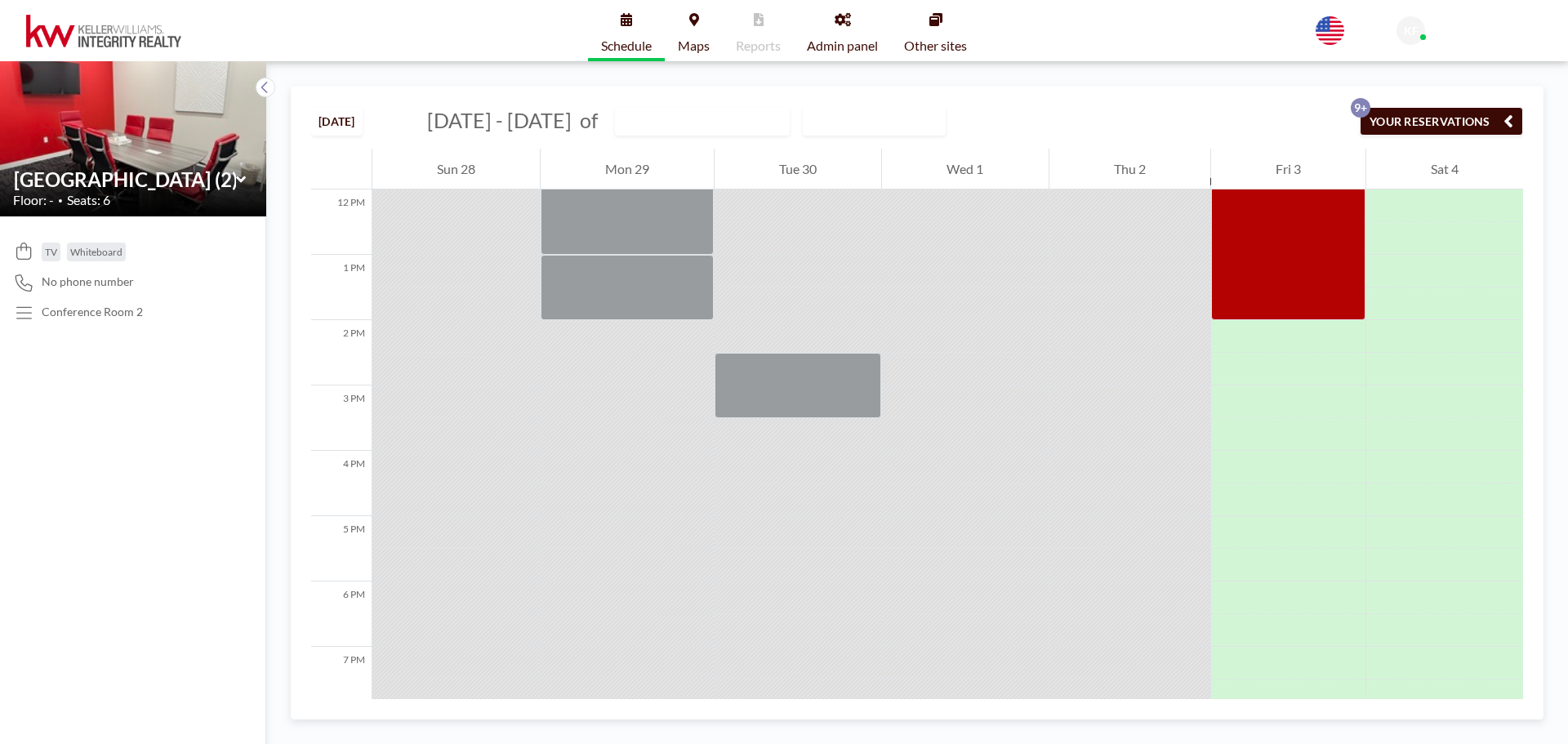
click at [1447, 126] on button "YOUR RESERVATIONS 9+" at bounding box center [1441, 122] width 163 height 29
